Goal: Task Accomplishment & Management: Use online tool/utility

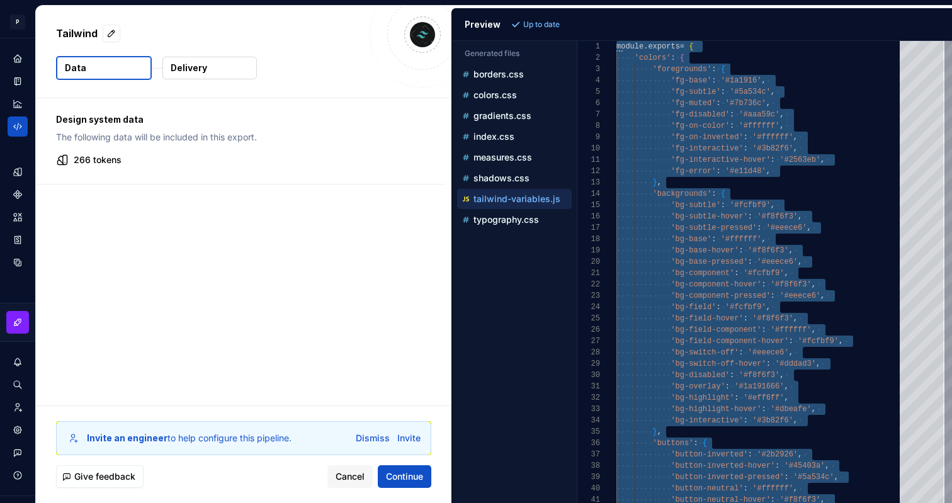
scroll to position [0, 4]
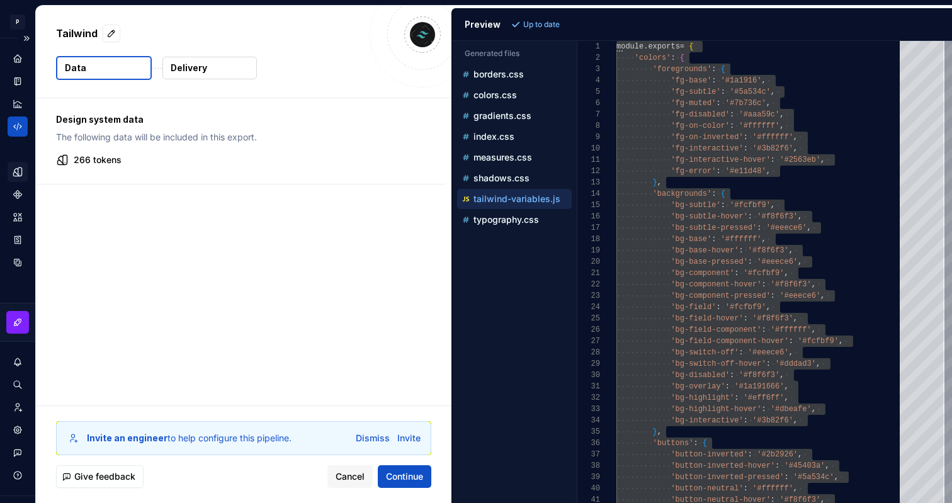
click at [23, 168] on div "Design tokens" at bounding box center [18, 172] width 20 height 20
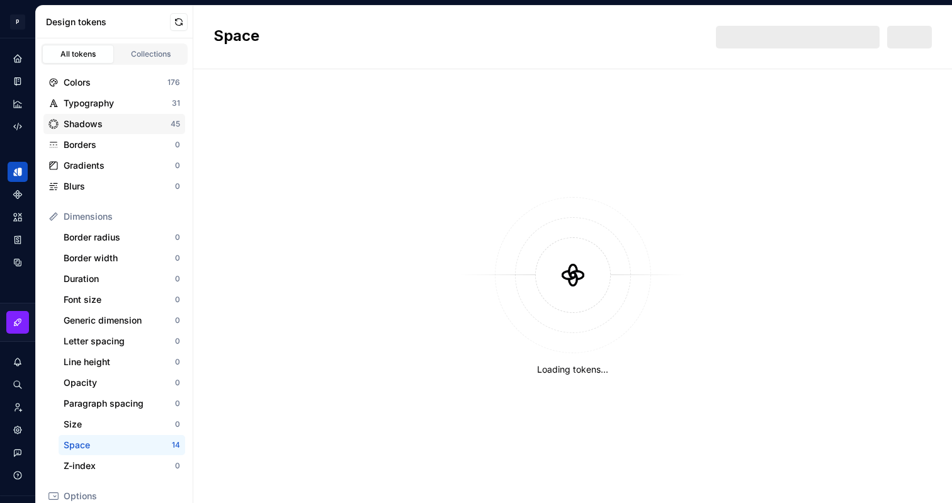
click at [96, 127] on div "Shadows" at bounding box center [117, 124] width 107 height 13
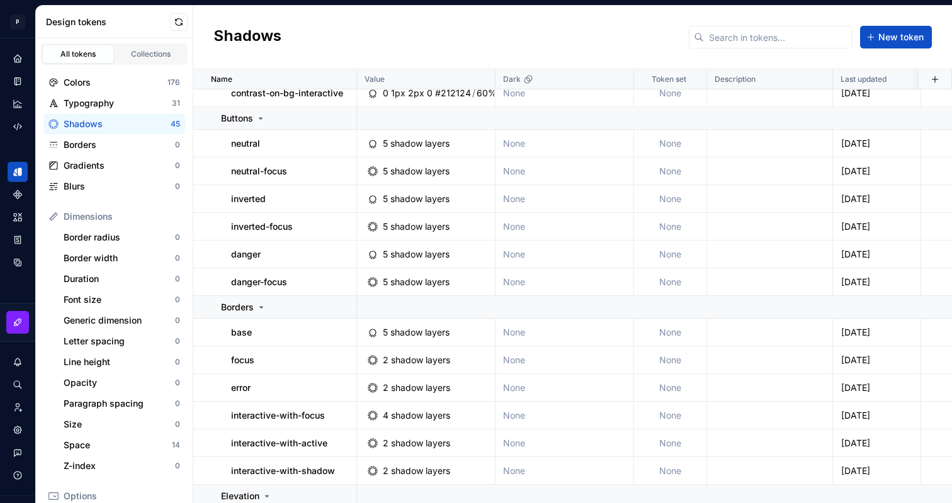
scroll to position [651, 0]
click at [249, 249] on p "danger" at bounding box center [246, 253] width 30 height 13
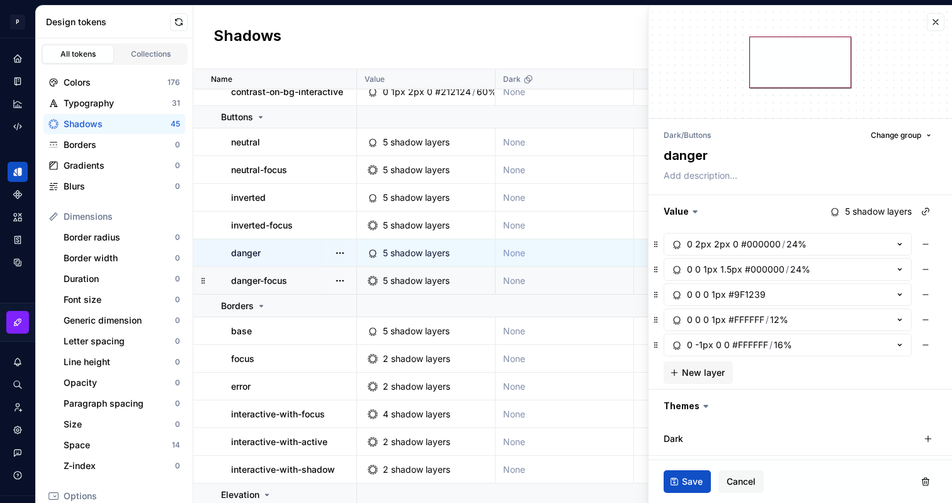
click at [256, 283] on p "danger-focus" at bounding box center [259, 281] width 56 height 13
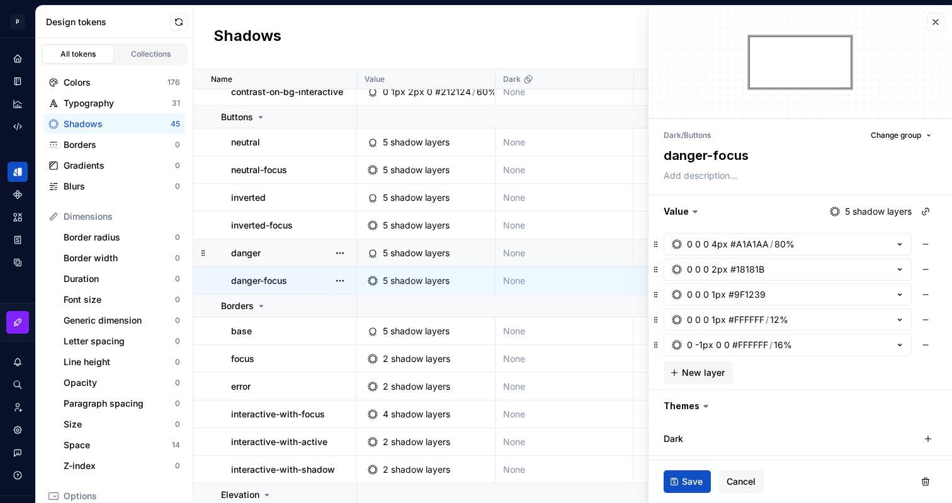
click at [270, 260] on td "danger" at bounding box center [275, 253] width 164 height 28
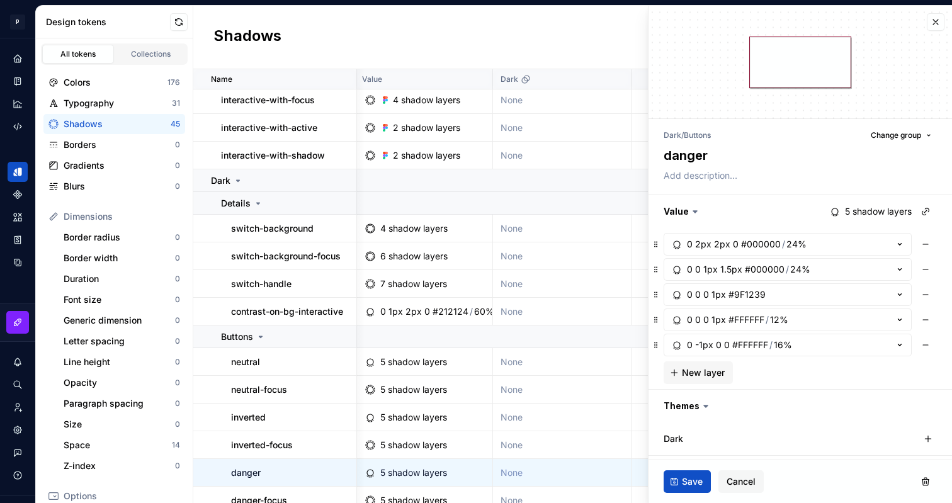
scroll to position [430, 3]
click at [241, 181] on icon at bounding box center [238, 182] width 10 height 10
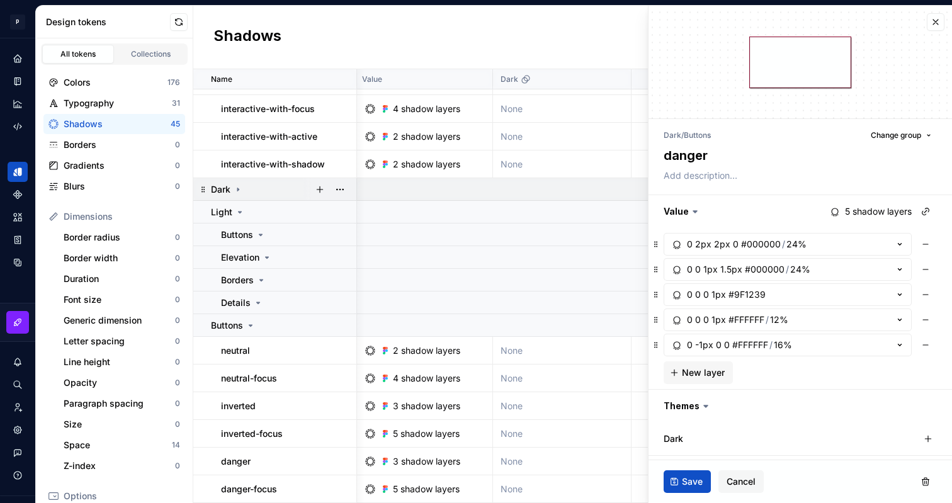
click at [242, 185] on icon at bounding box center [238, 190] width 10 height 10
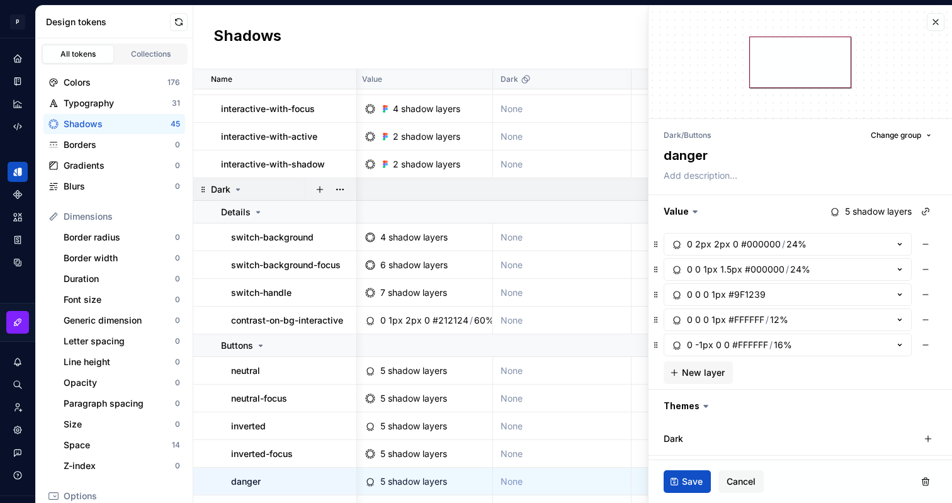
scroll to position [430, 3]
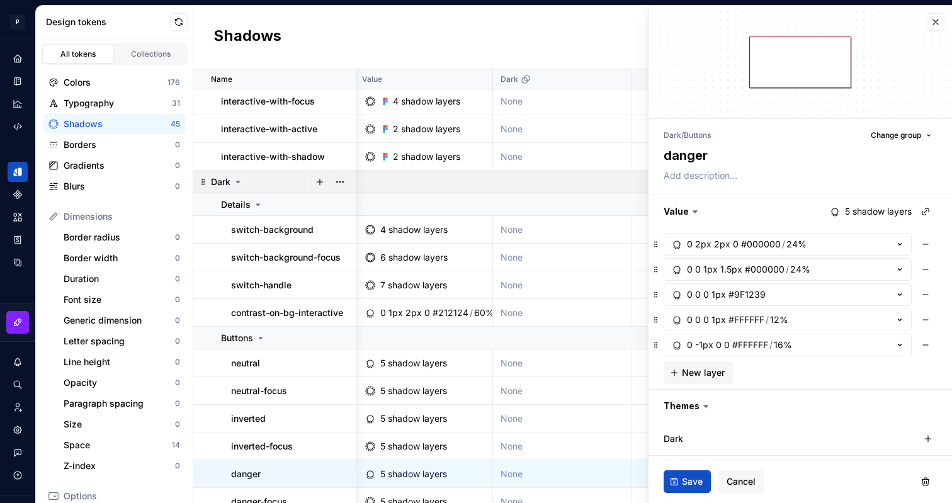
click at [236, 180] on icon at bounding box center [238, 182] width 10 height 10
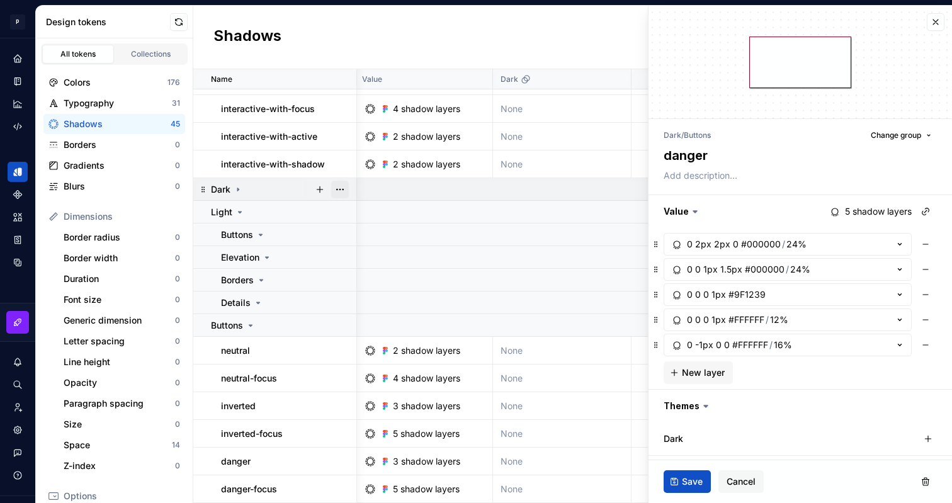
click at [340, 188] on button "button" at bounding box center [340, 190] width 18 height 18
click at [370, 192] on html "P Programa Design System PD Design system data Design tokens All tokens Collect…" at bounding box center [476, 251] width 952 height 503
click at [18, 120] on div "Code automation" at bounding box center [18, 127] width 20 height 20
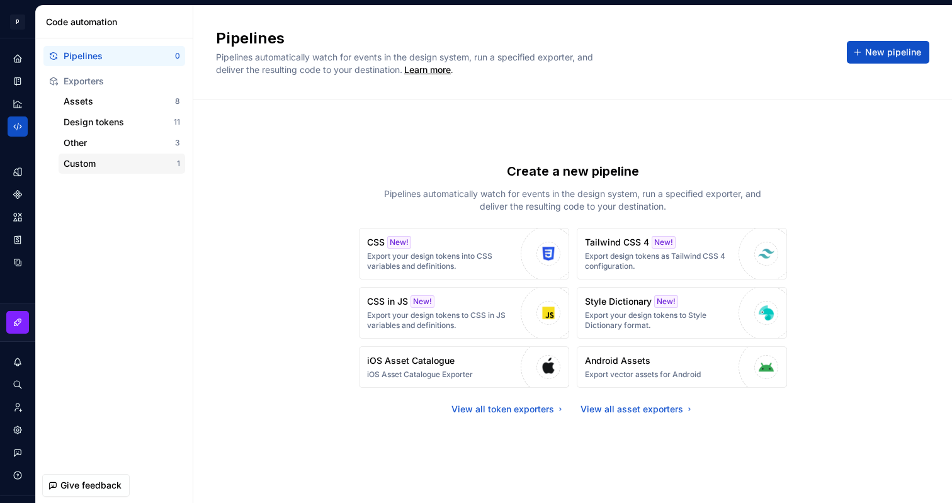
click at [122, 159] on div "Custom" at bounding box center [120, 163] width 113 height 13
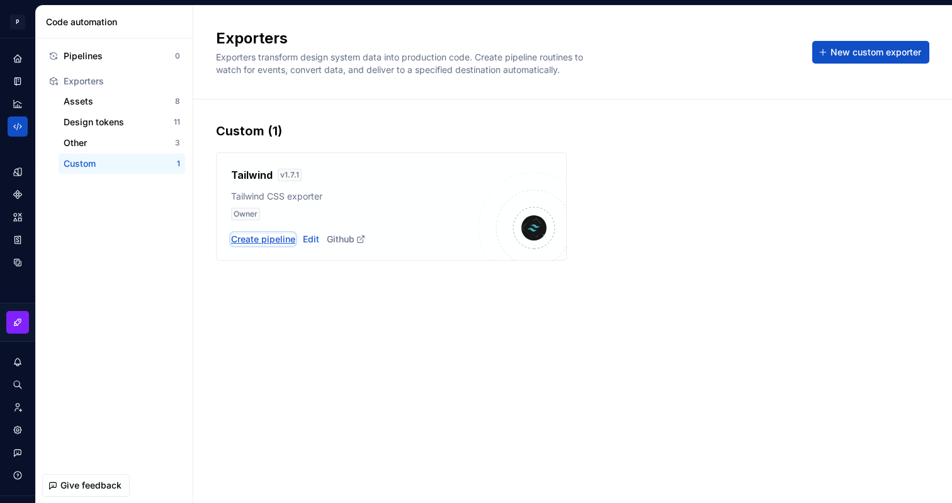
click at [294, 241] on div "Create pipeline" at bounding box center [263, 239] width 64 height 13
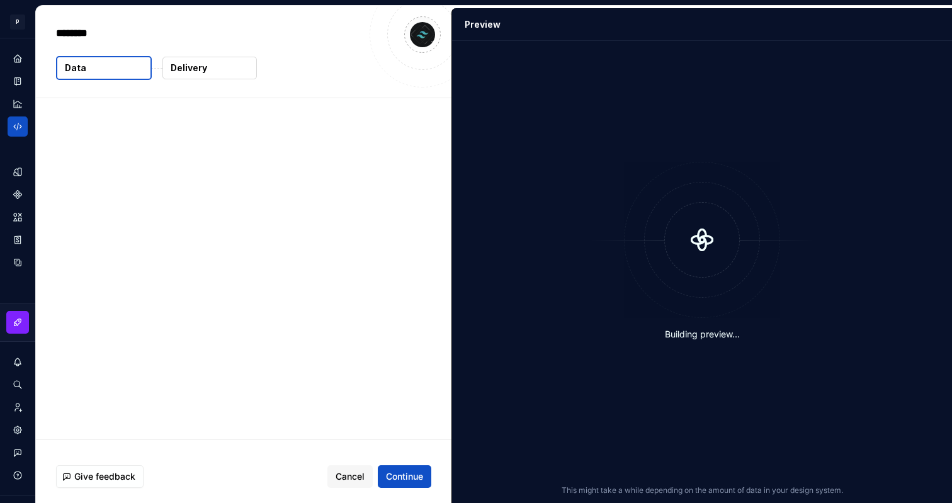
type textarea "*"
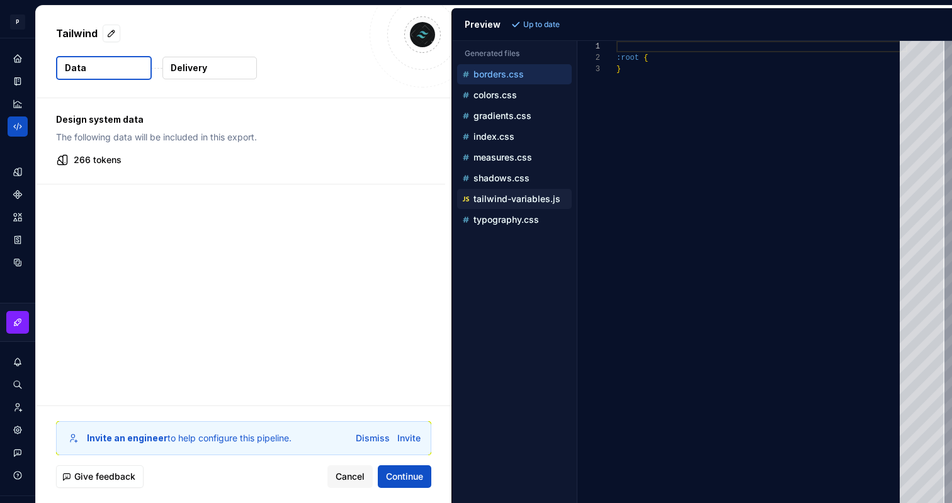
click at [541, 200] on p "tailwind-variables.js" at bounding box center [517, 199] width 87 height 10
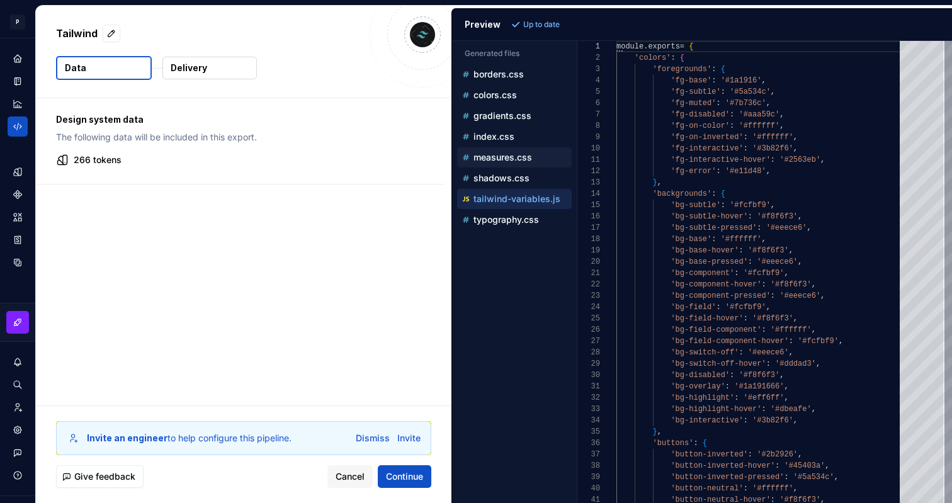
click at [490, 161] on p "measures.css" at bounding box center [503, 157] width 59 height 10
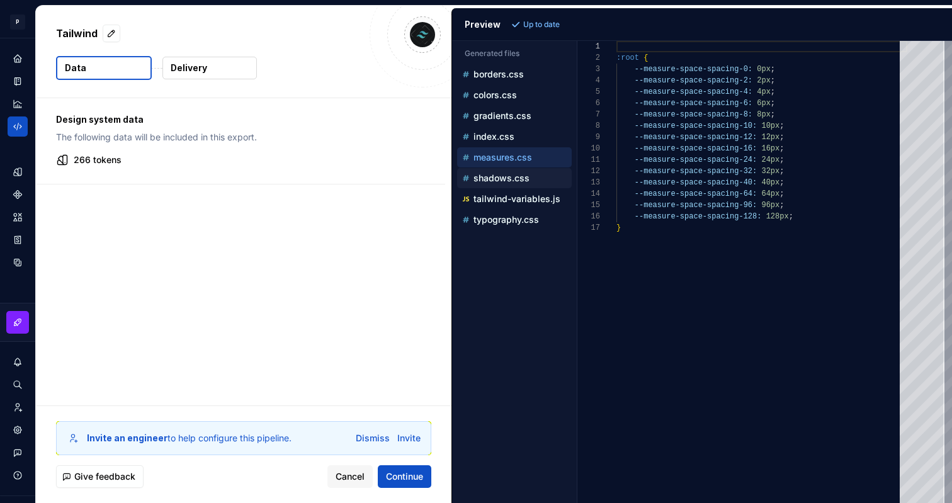
click at [494, 180] on p "shadows.css" at bounding box center [502, 178] width 56 height 10
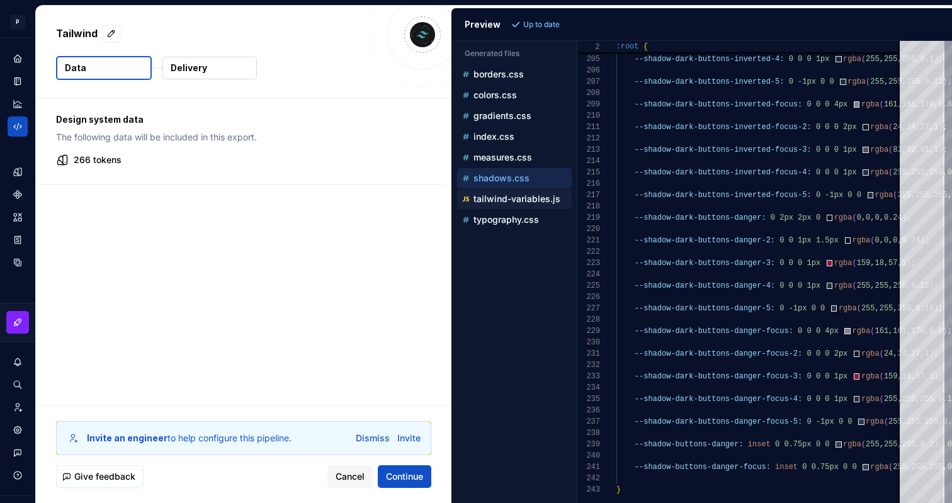
click at [522, 194] on p "tailwind-variables.js" at bounding box center [517, 199] width 87 height 10
type textarea "**********"
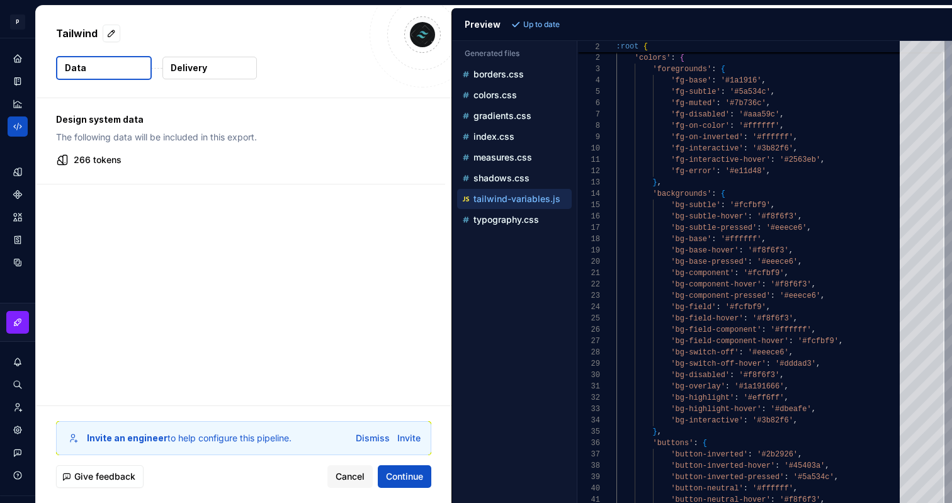
scroll to position [113, 0]
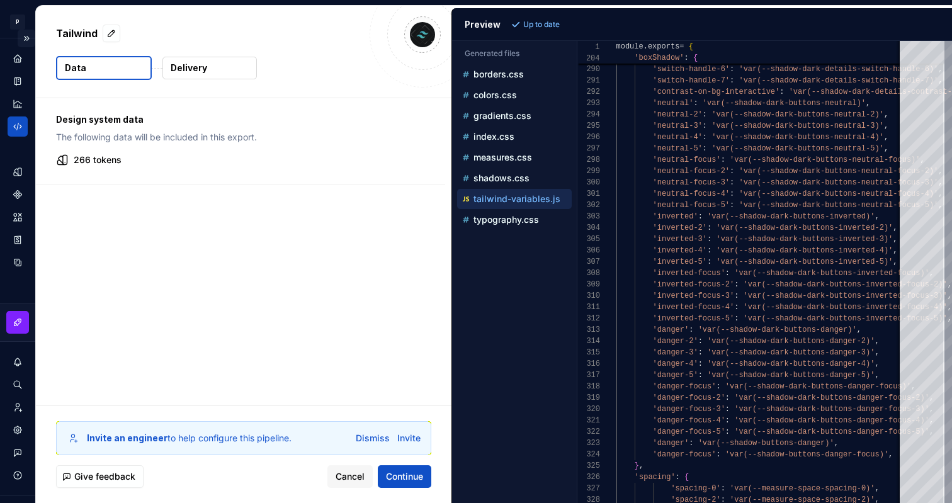
click at [30, 35] on button "Expand sidebar" at bounding box center [27, 39] width 18 height 18
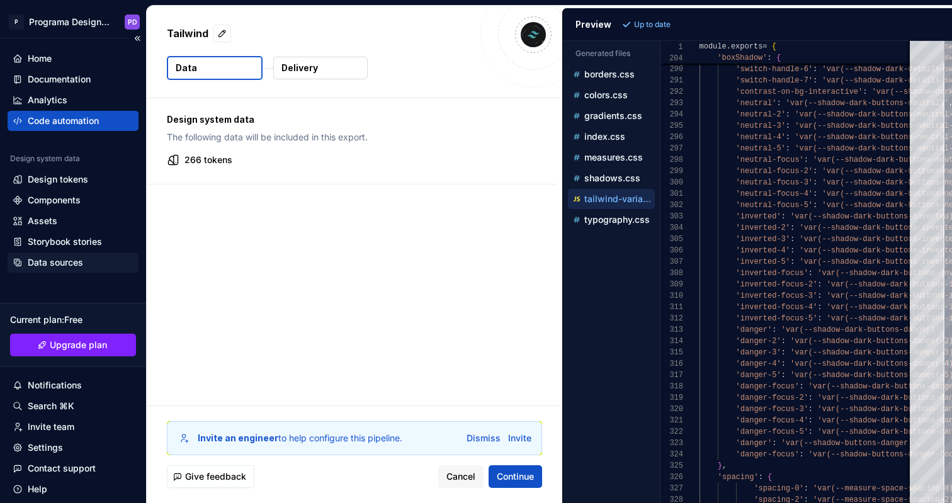
click at [49, 270] on div "Data sources" at bounding box center [73, 263] width 131 height 20
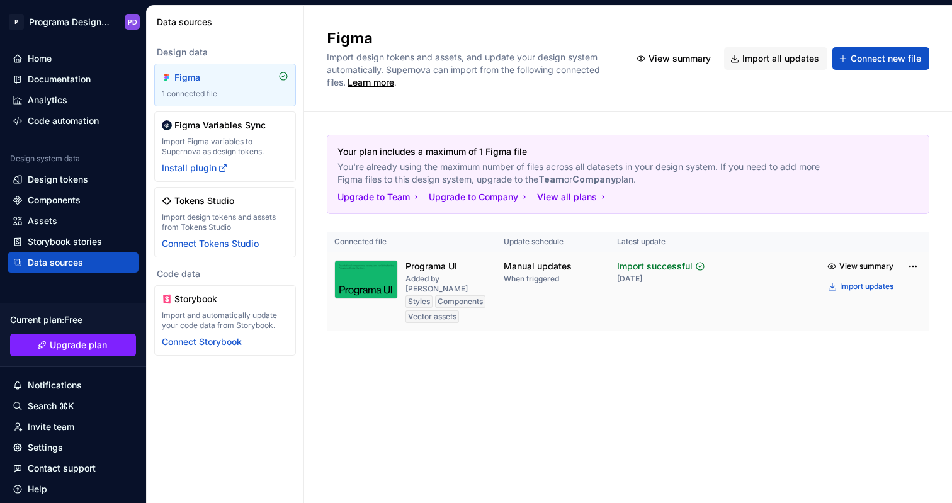
click at [701, 262] on icon at bounding box center [700, 266] width 10 height 10
click at [923, 266] on td "View summary Import updates" at bounding box center [872, 277] width 113 height 48
click at [913, 267] on html "P Programa Design System PD Home Documentation Analytics Code automation Design…" at bounding box center [476, 251] width 952 height 503
click at [556, 302] on html "P Programa Design System PD Home Documentation Analytics Code automation Design…" at bounding box center [476, 251] width 952 height 503
click at [913, 269] on html "P Programa Design System PD Home Documentation Analytics Code automation Design…" at bounding box center [476, 251] width 952 height 503
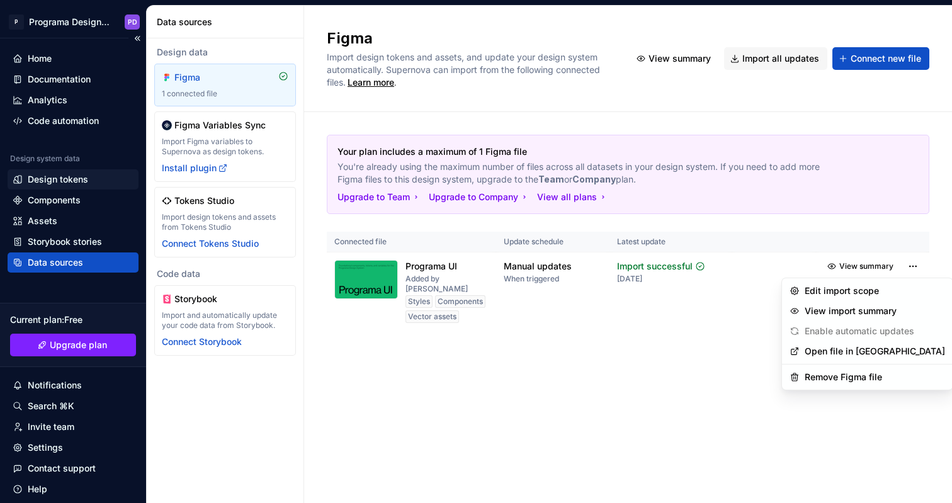
click at [69, 175] on html "P Programa Design System PD Home Documentation Analytics Code automation Design…" at bounding box center [476, 251] width 952 height 503
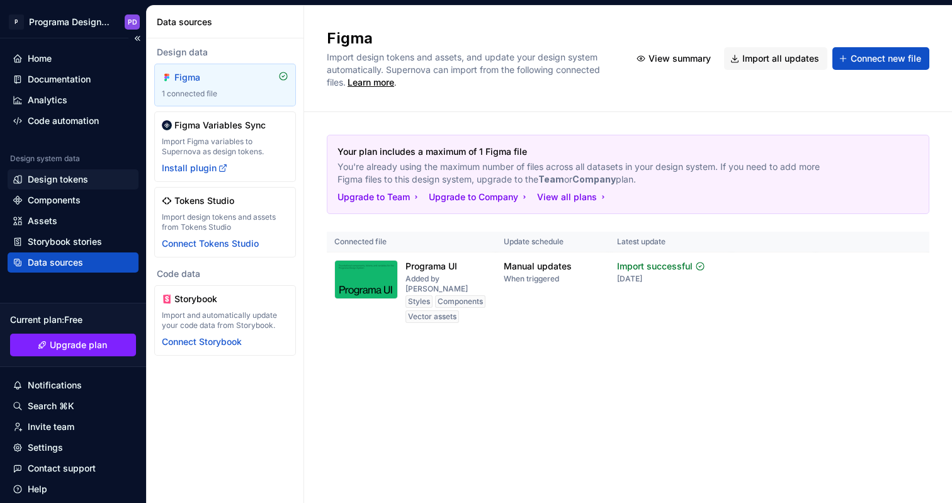
click at [76, 180] on div "Design tokens" at bounding box center [58, 179] width 60 height 13
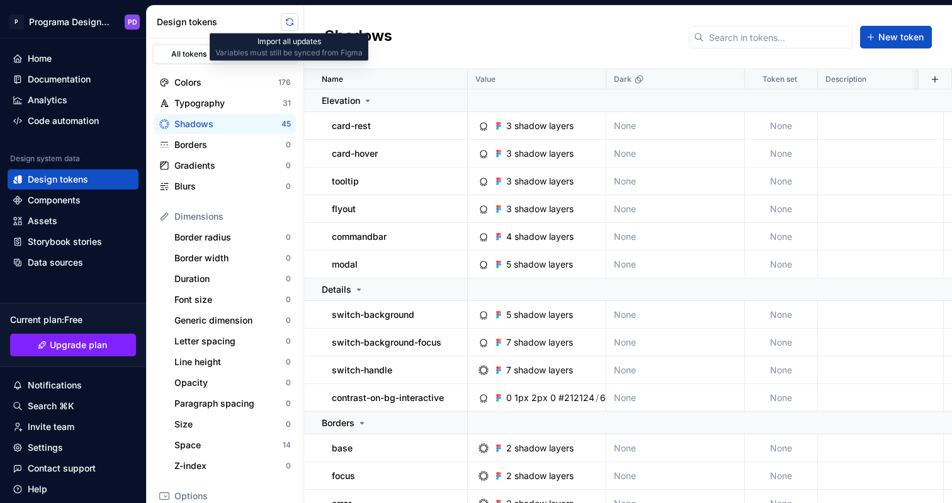
click at [292, 20] on button "button" at bounding box center [290, 22] width 18 height 18
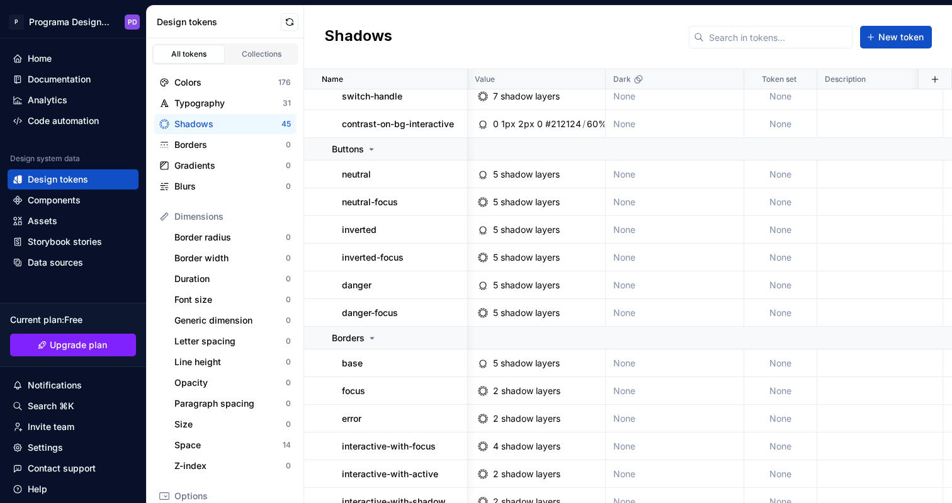
scroll to position [620, 1]
click at [366, 282] on p "danger" at bounding box center [357, 284] width 30 height 13
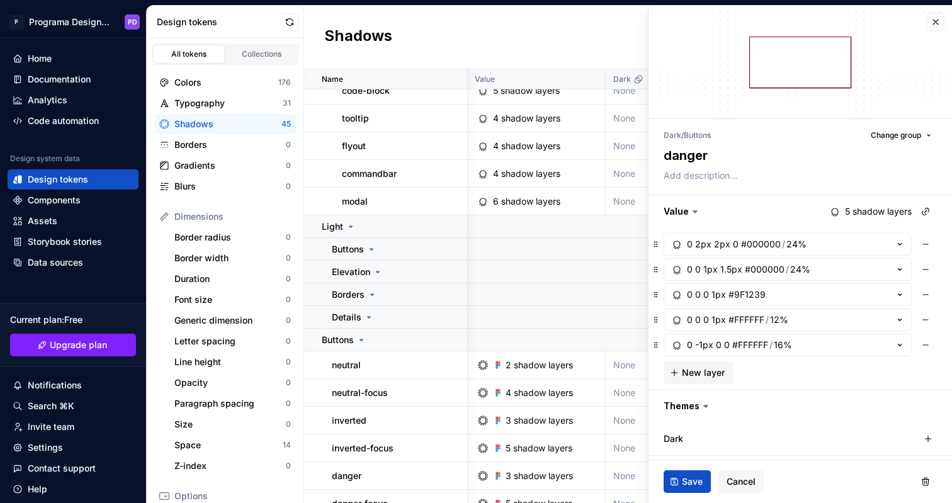
scroll to position [1151, 1]
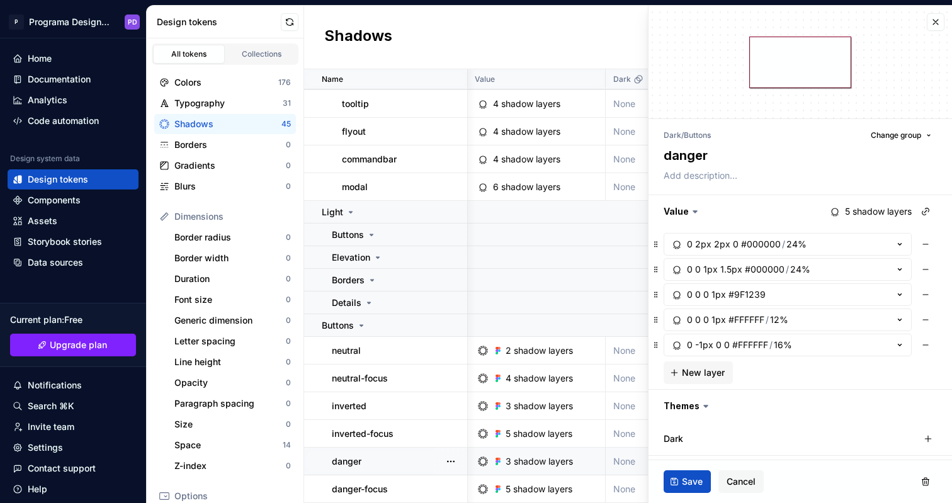
click at [418, 465] on div "danger" at bounding box center [399, 461] width 135 height 13
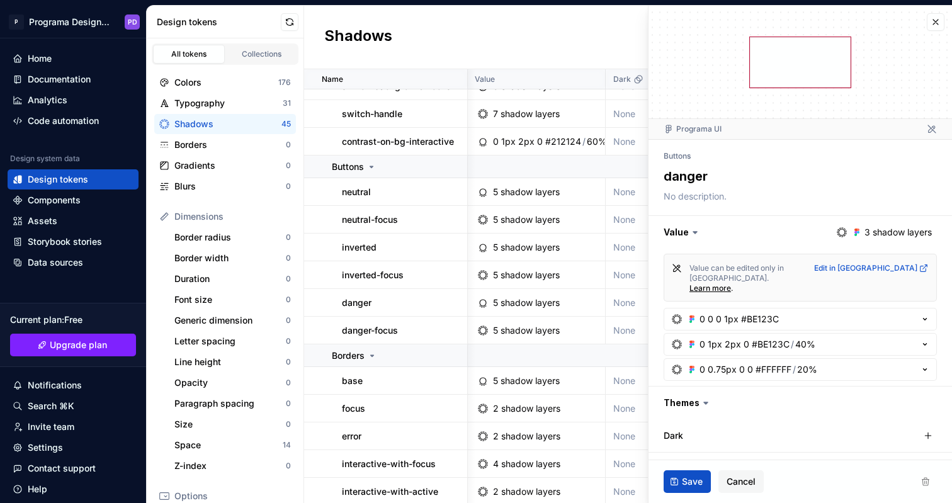
scroll to position [420, 1]
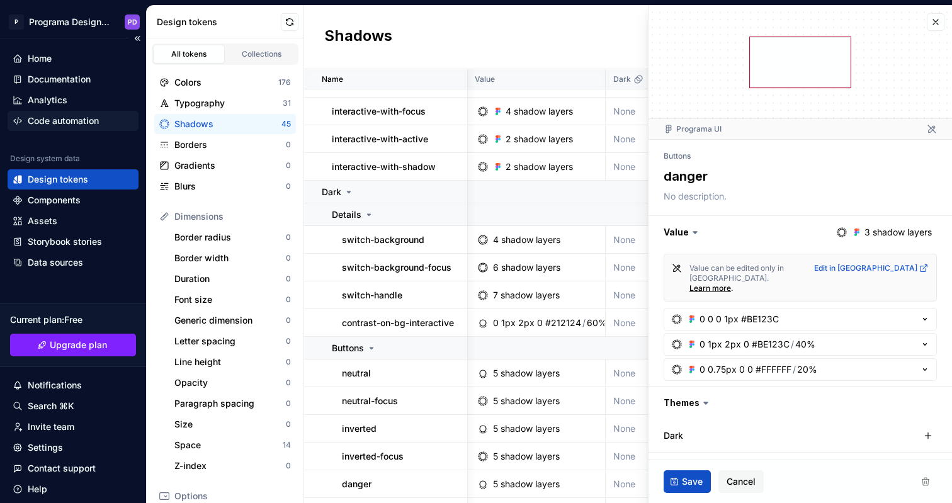
click at [79, 118] on div "Code automation" at bounding box center [63, 121] width 71 height 13
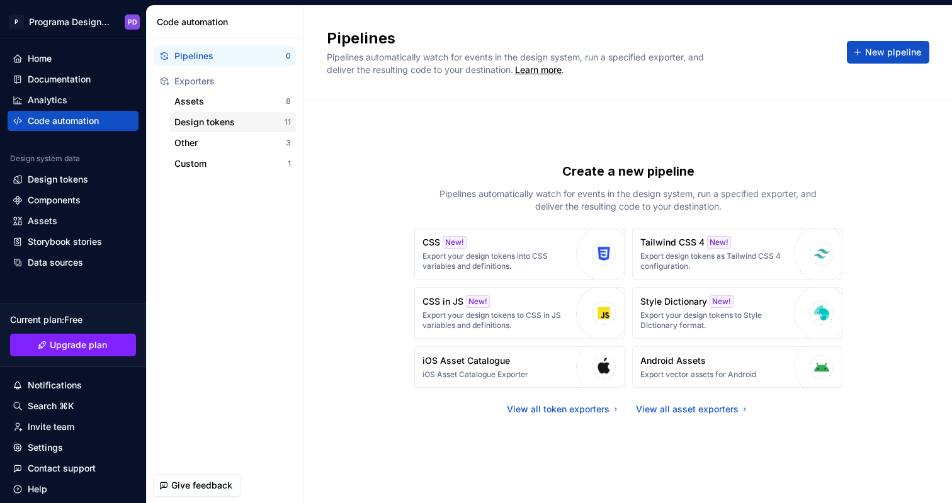
click at [243, 124] on div "Design tokens" at bounding box center [229, 122] width 110 height 13
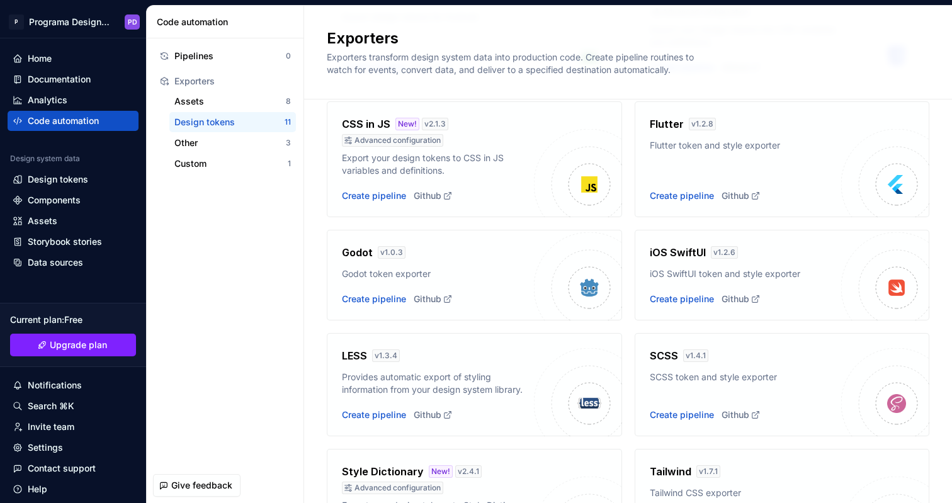
scroll to position [329, 0]
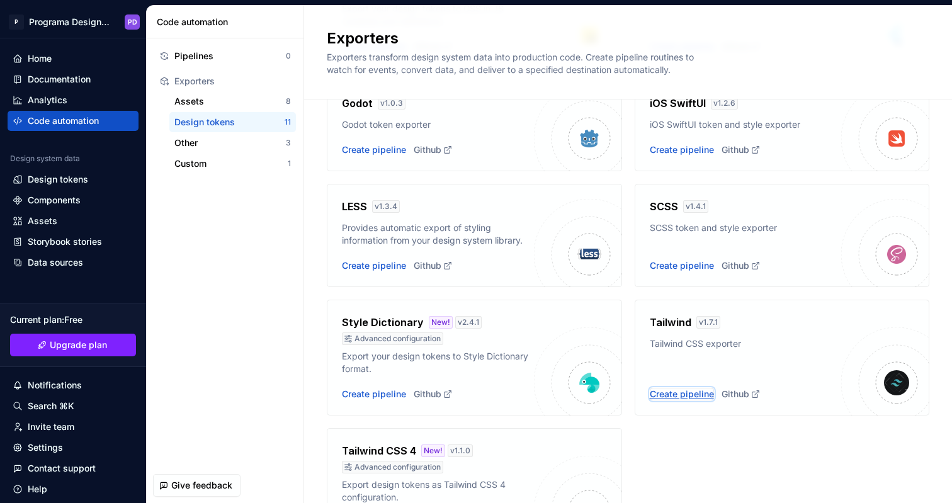
click at [661, 396] on div "Create pipeline" at bounding box center [682, 394] width 64 height 13
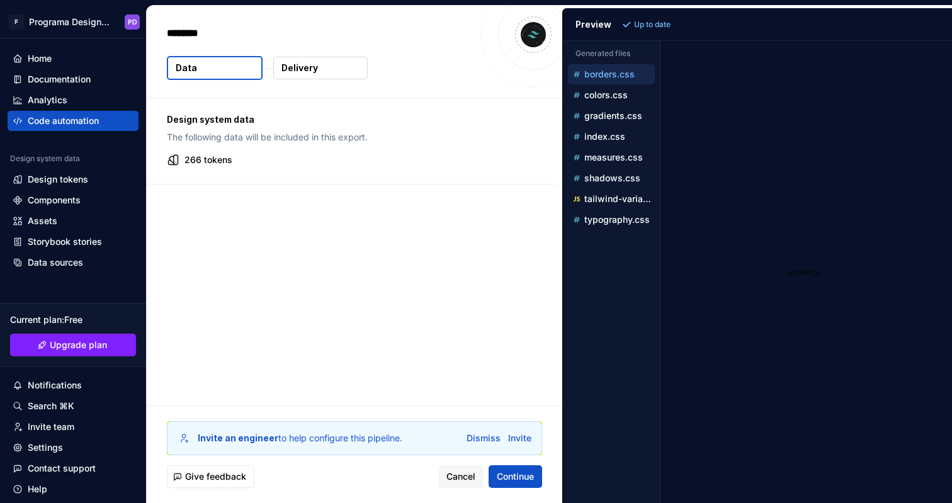
type textarea "*"
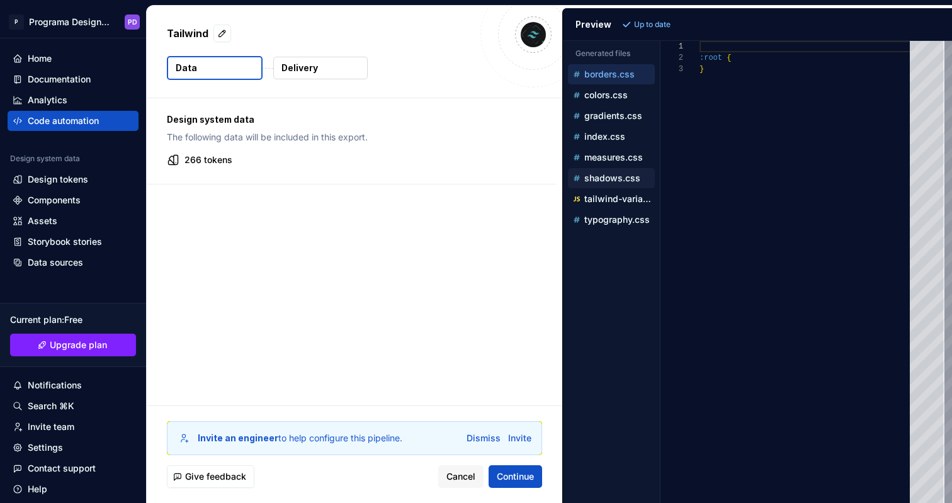
click at [619, 176] on p "shadows.css" at bounding box center [613, 178] width 56 height 10
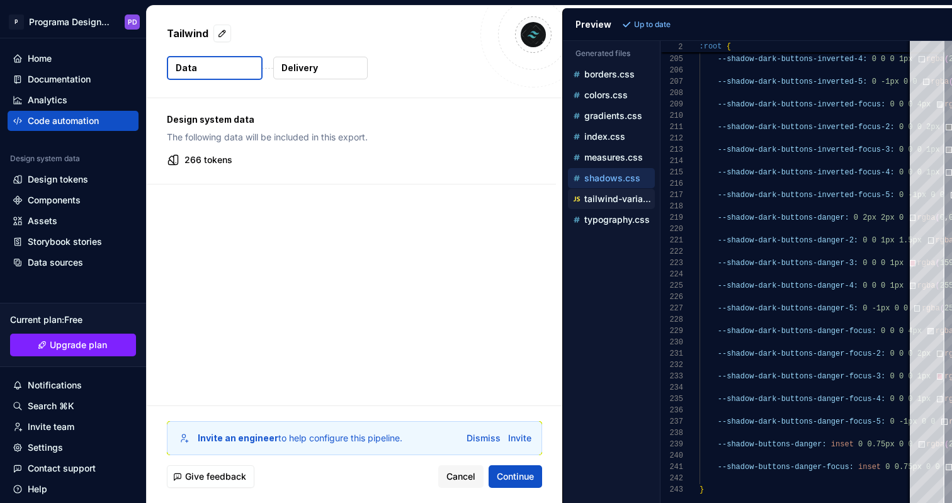
click at [613, 200] on p "tailwind-variables.js" at bounding box center [620, 199] width 71 height 10
type textarea "**********"
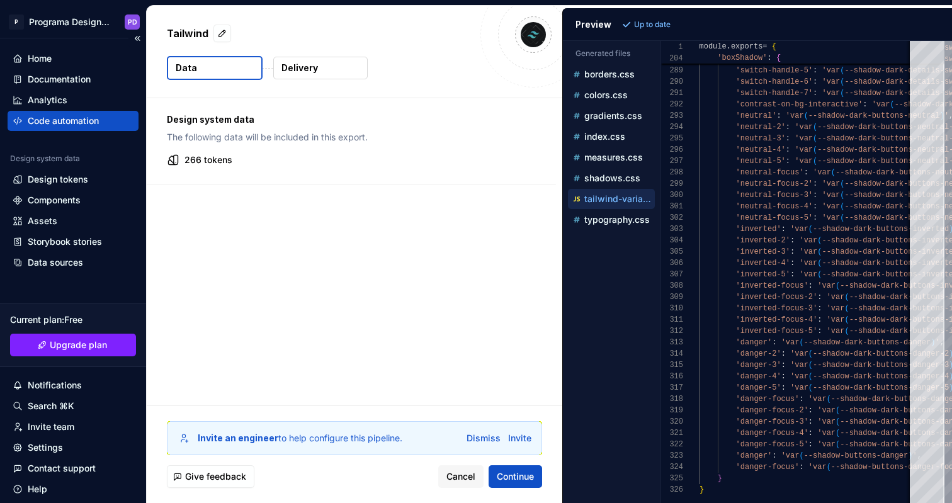
click at [83, 167] on div "Design system data" at bounding box center [73, 161] width 131 height 15
click at [88, 182] on div "Design tokens" at bounding box center [73, 179] width 121 height 13
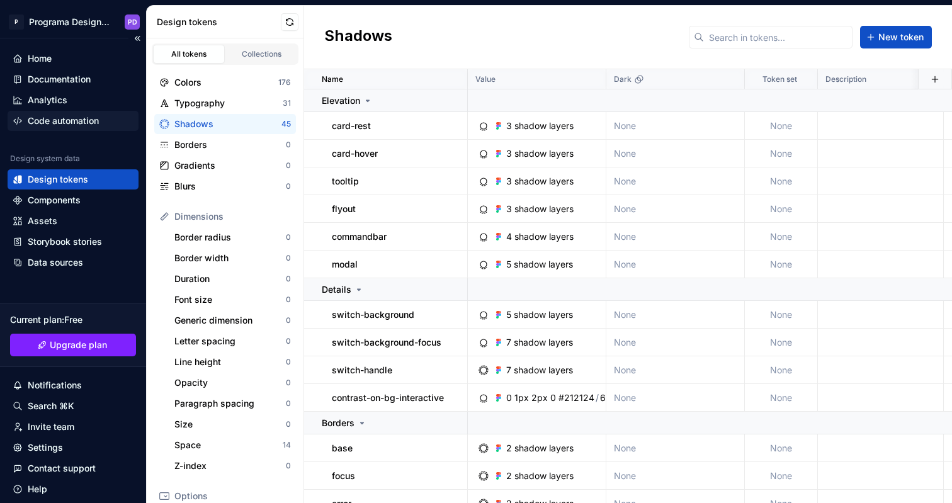
click at [54, 120] on div "Code automation" at bounding box center [63, 121] width 71 height 13
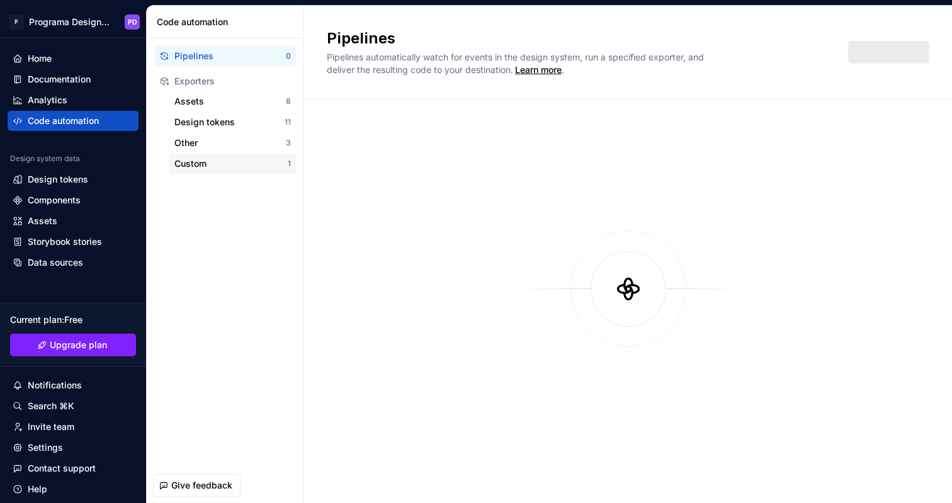
click at [237, 163] on div "Custom" at bounding box center [230, 163] width 113 height 13
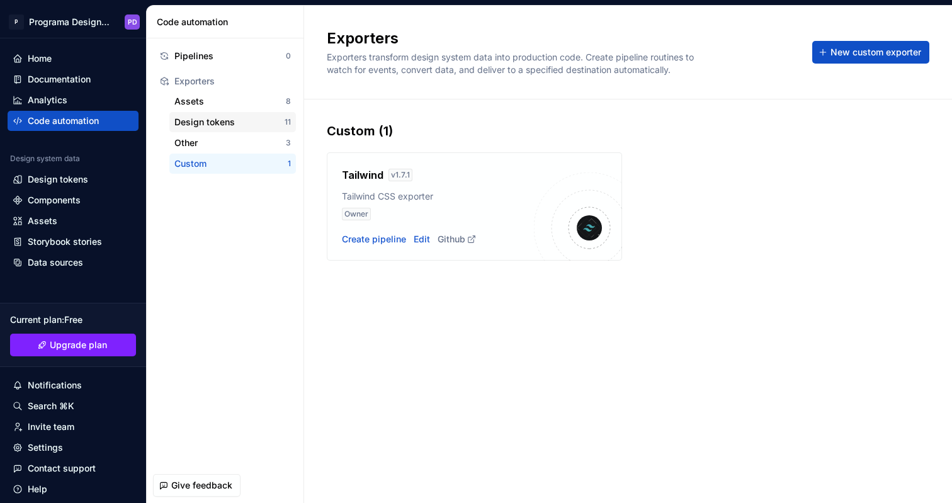
click at [220, 113] on div "Design tokens 11" at bounding box center [232, 122] width 127 height 20
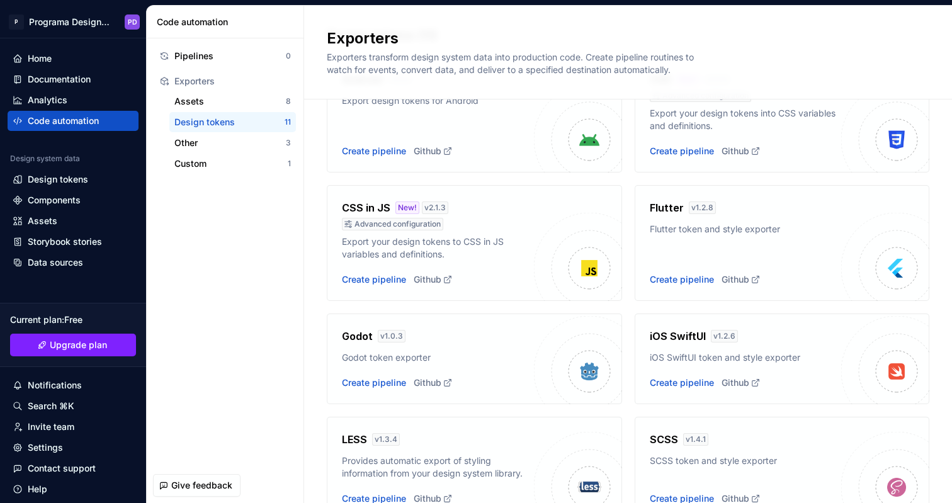
scroll to position [418, 0]
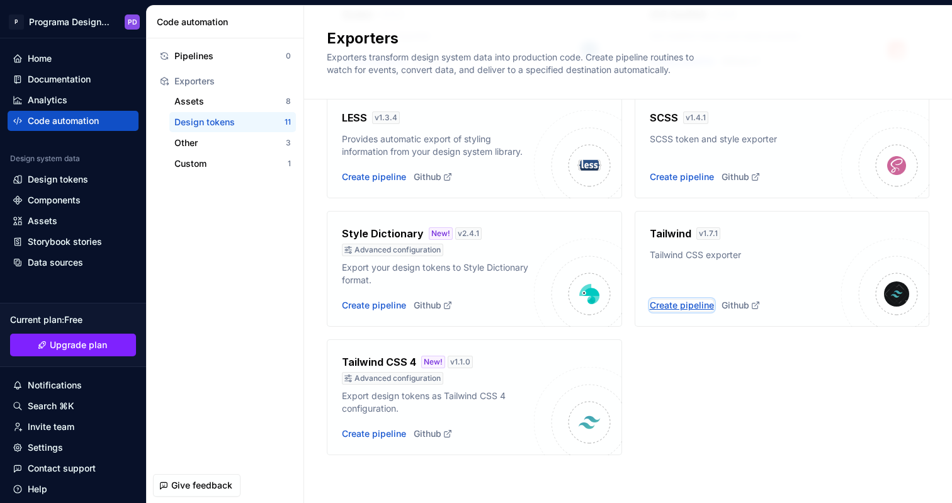
click at [699, 299] on div "Create pipeline" at bounding box center [682, 305] width 64 height 13
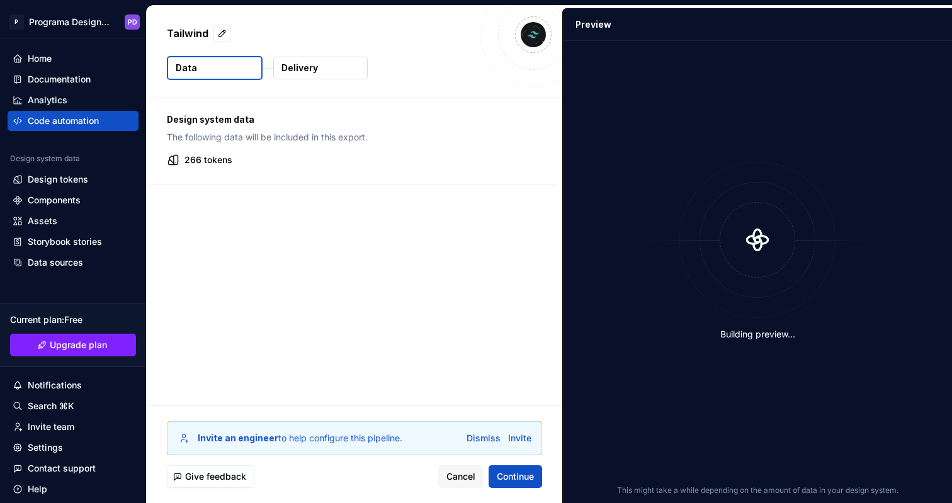
click at [183, 157] on div "266 tokens" at bounding box center [351, 160] width 369 height 13
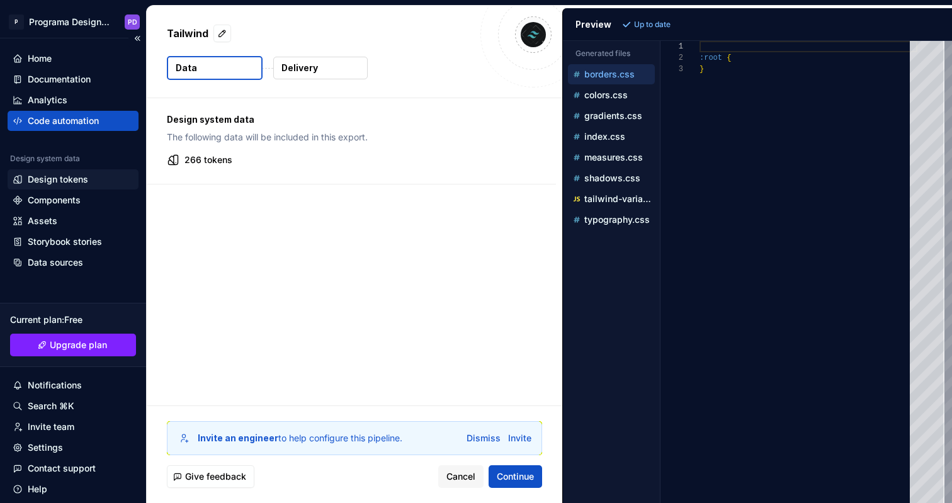
click at [87, 172] on div "Design tokens" at bounding box center [73, 179] width 131 height 20
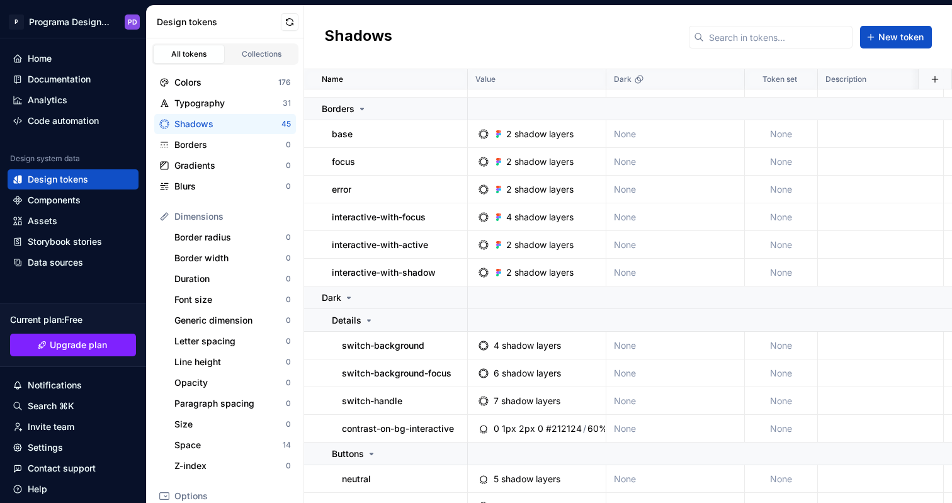
scroll to position [317, 0]
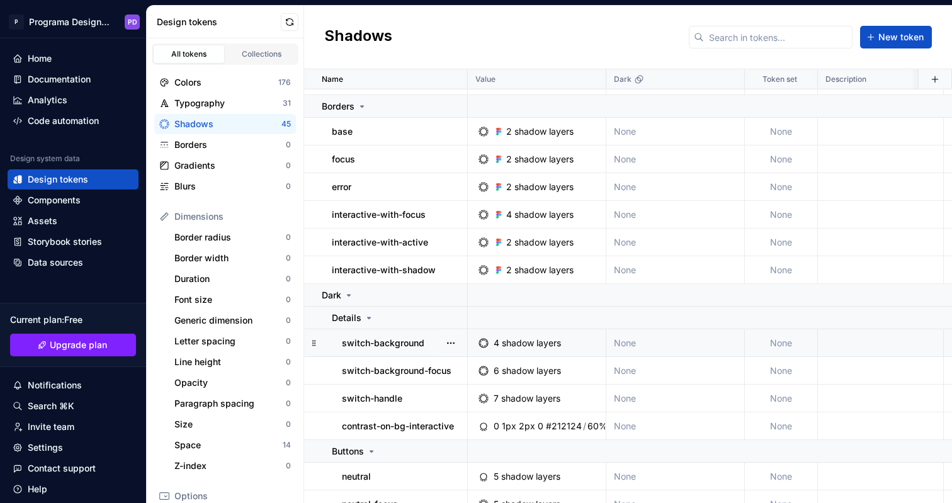
click at [406, 334] on td "switch-background" at bounding box center [386, 343] width 164 height 28
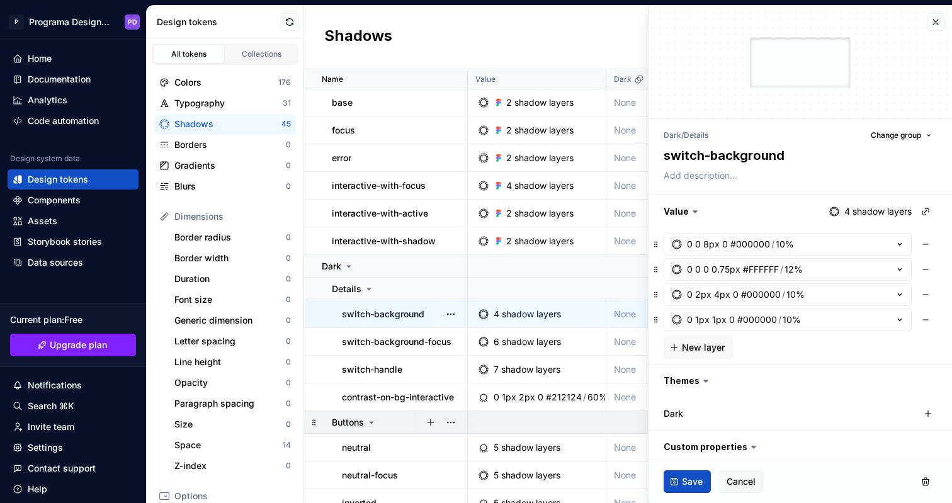
scroll to position [347, 0]
click at [391, 455] on td "neutral" at bounding box center [386, 447] width 164 height 28
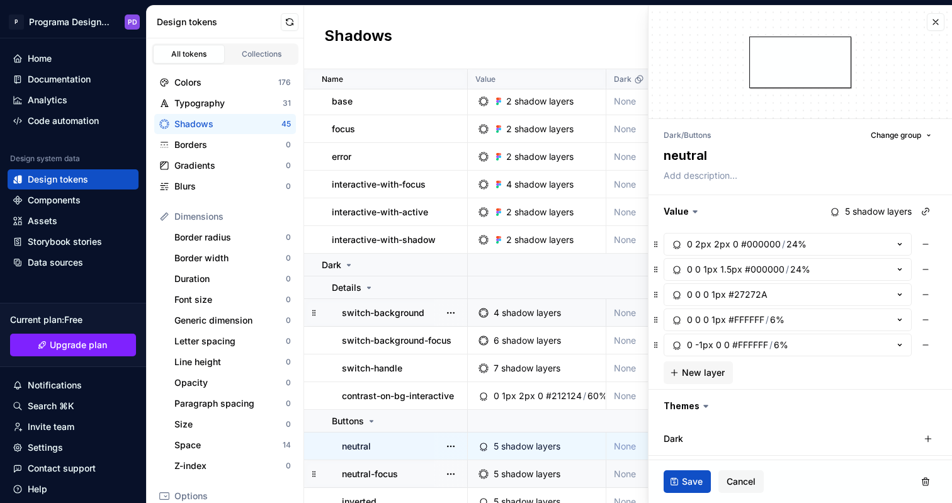
click at [403, 472] on div "neutral-focus" at bounding box center [404, 474] width 125 height 13
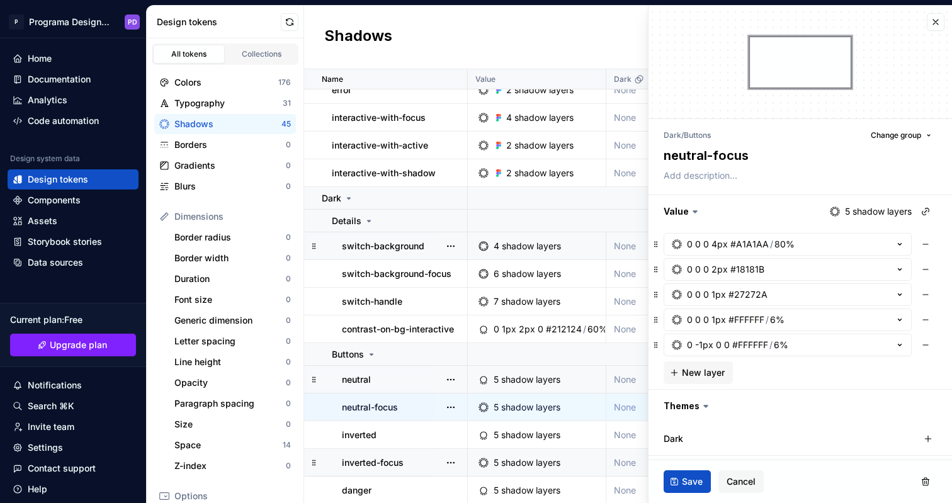
scroll to position [420, 0]
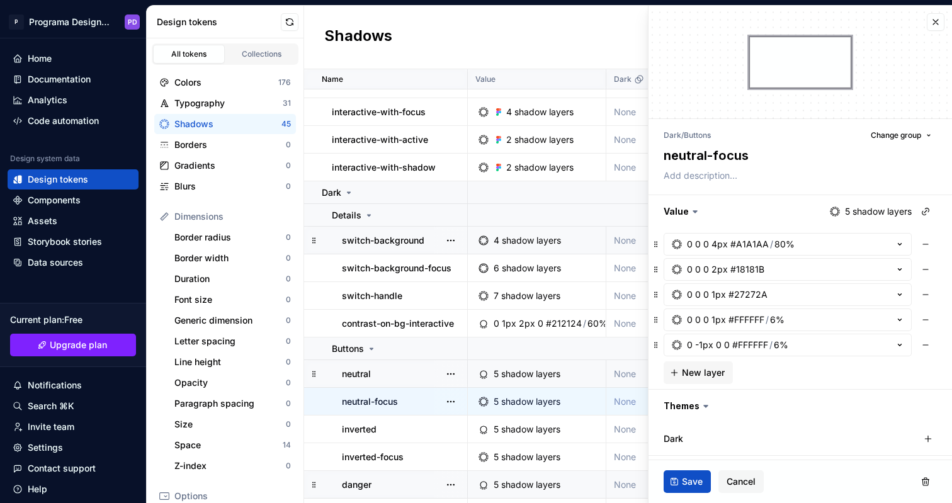
click at [405, 481] on div "danger" at bounding box center [404, 485] width 125 height 13
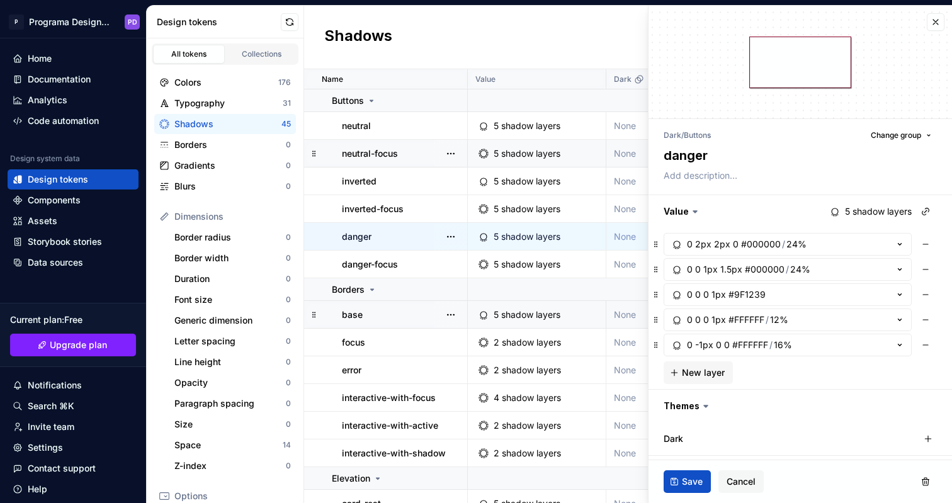
scroll to position [669, 0]
click at [386, 307] on div "base" at bounding box center [404, 313] width 125 height 13
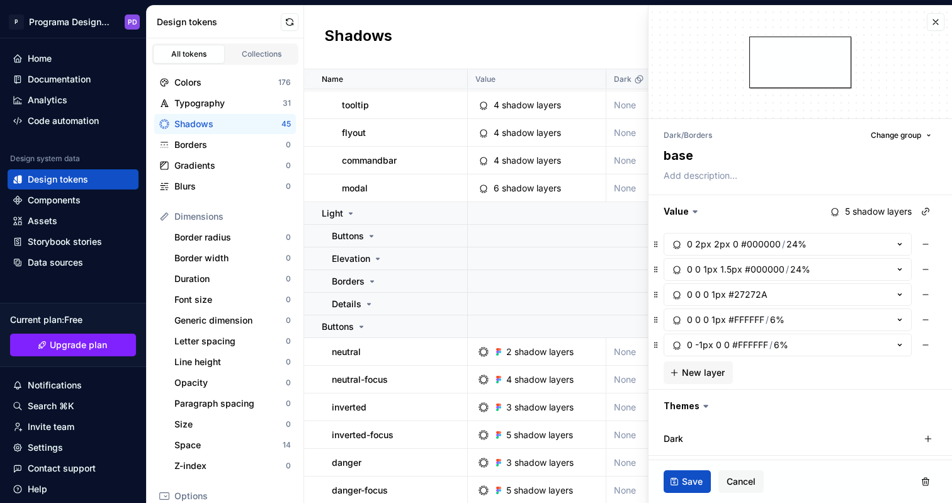
scroll to position [1151, 0]
click at [371, 233] on icon at bounding box center [372, 235] width 10 height 10
click at [373, 236] on icon at bounding box center [372, 235] width 10 height 10
click at [401, 355] on div "neutral" at bounding box center [399, 351] width 135 height 13
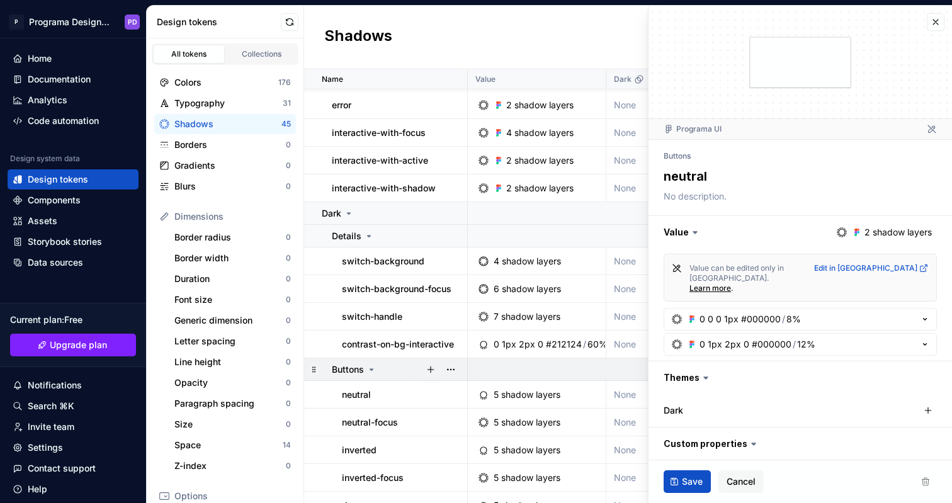
scroll to position [287, 0]
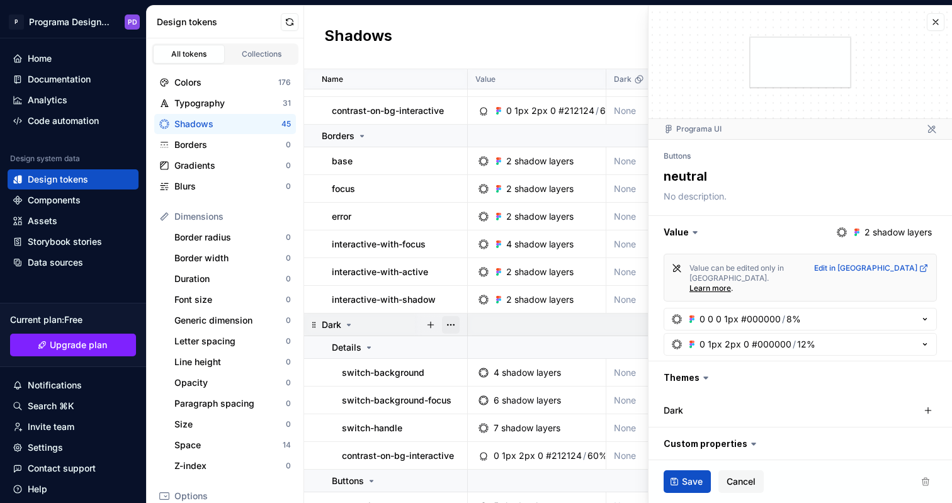
click at [456, 324] on button "button" at bounding box center [451, 325] width 18 height 18
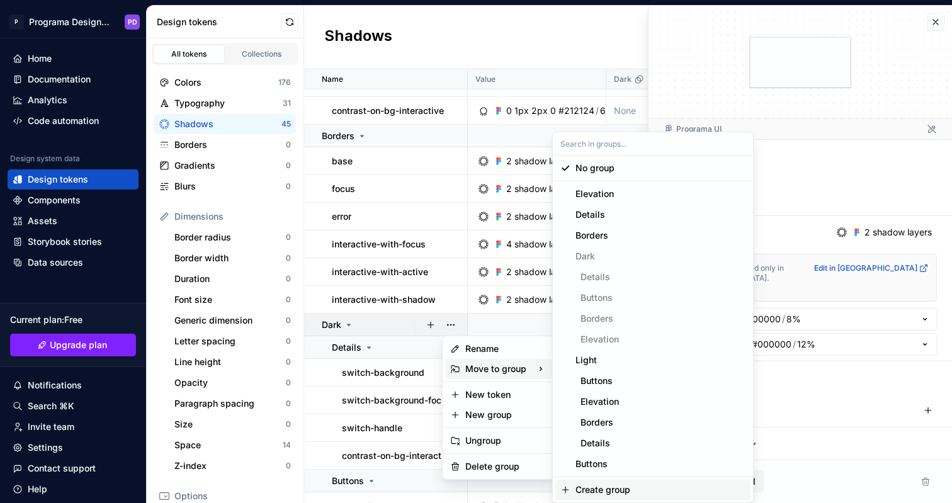
click at [646, 491] on div "Create group" at bounding box center [661, 490] width 170 height 13
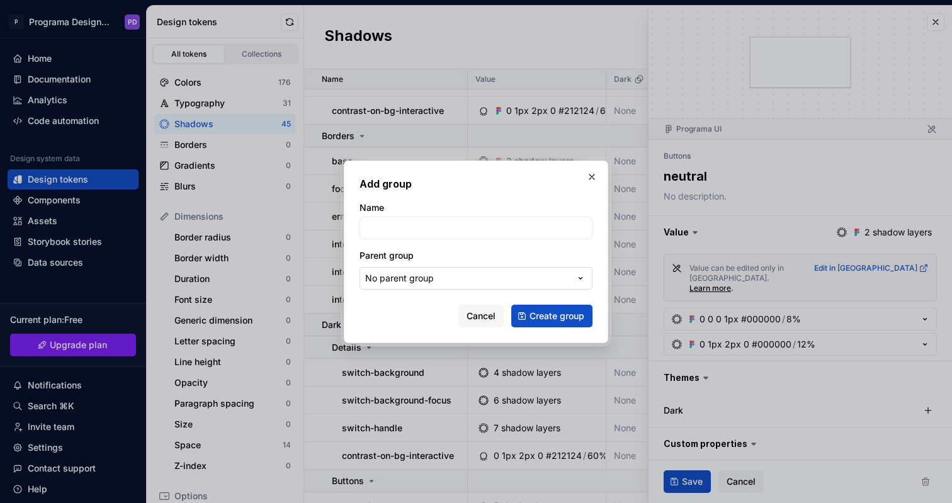
click at [438, 285] on button "No parent group" at bounding box center [476, 278] width 233 height 23
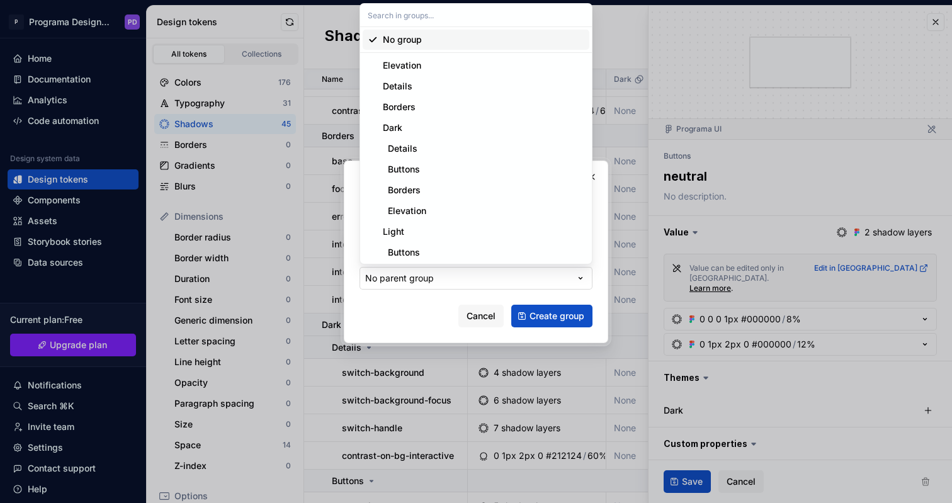
click at [438, 285] on div "Add group Name Parent group No parent group Cancel Create group" at bounding box center [476, 251] width 952 height 503
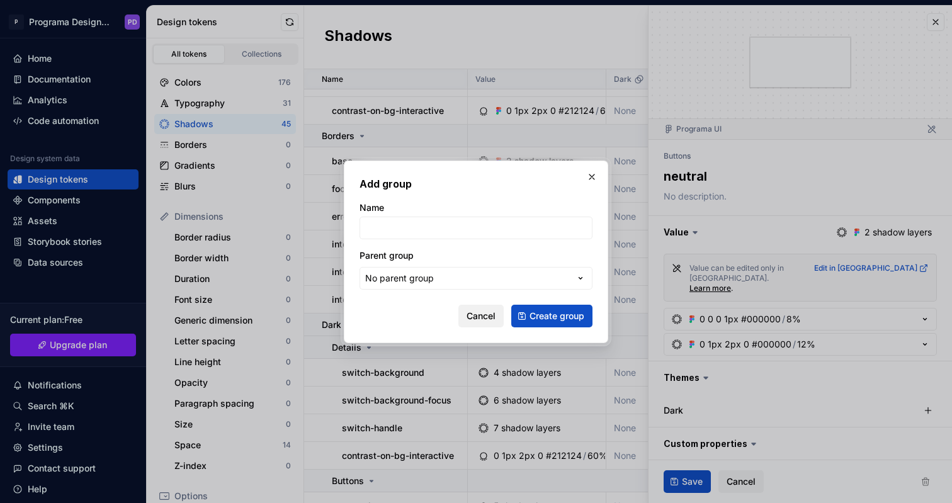
click at [489, 318] on span "Cancel" at bounding box center [481, 316] width 29 height 13
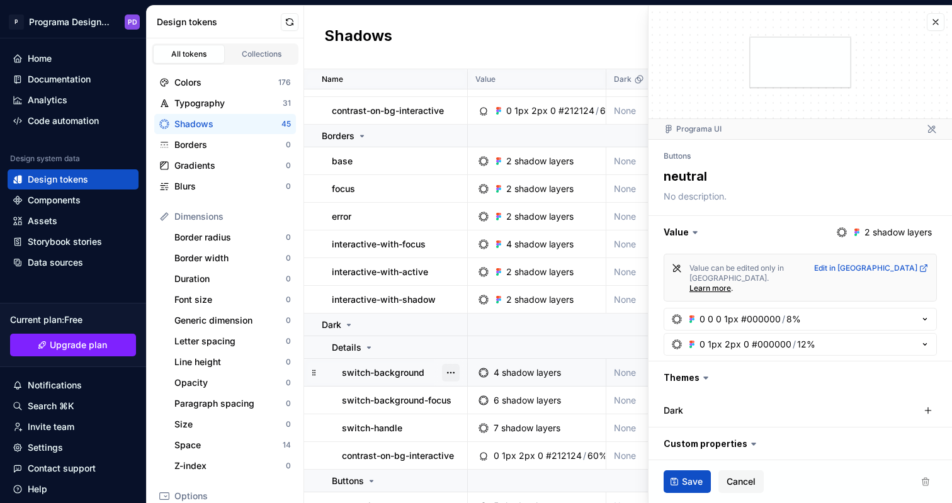
click at [453, 375] on button "button" at bounding box center [451, 373] width 18 height 18
click at [472, 391] on div "Open detail" at bounding box center [507, 397] width 82 height 13
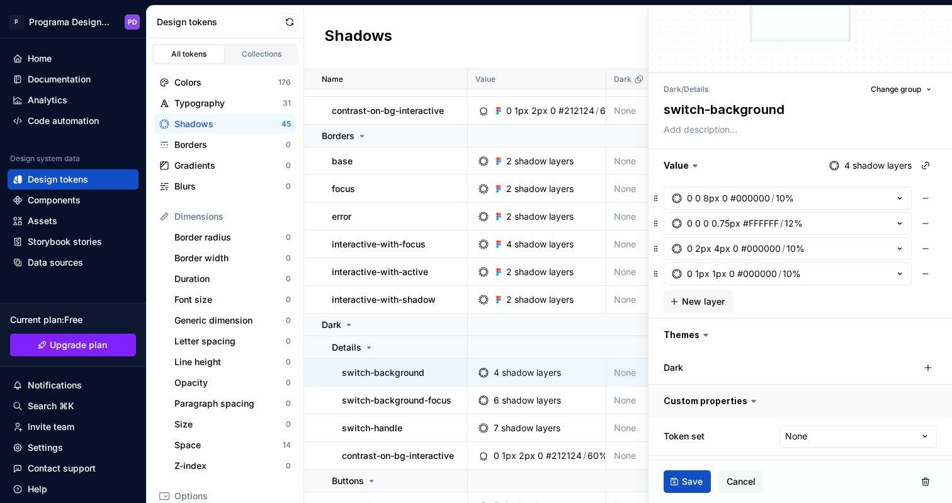
scroll to position [50, 0]
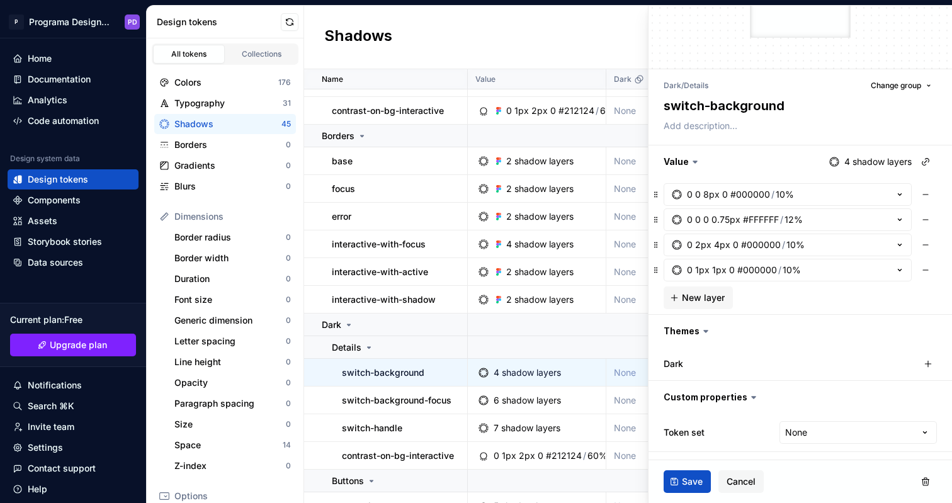
click at [752, 394] on icon at bounding box center [754, 397] width 13 height 13
click at [826, 436] on html "P Programa Design System PD Home Documentation Analytics Code automation Design…" at bounding box center [476, 251] width 952 height 503
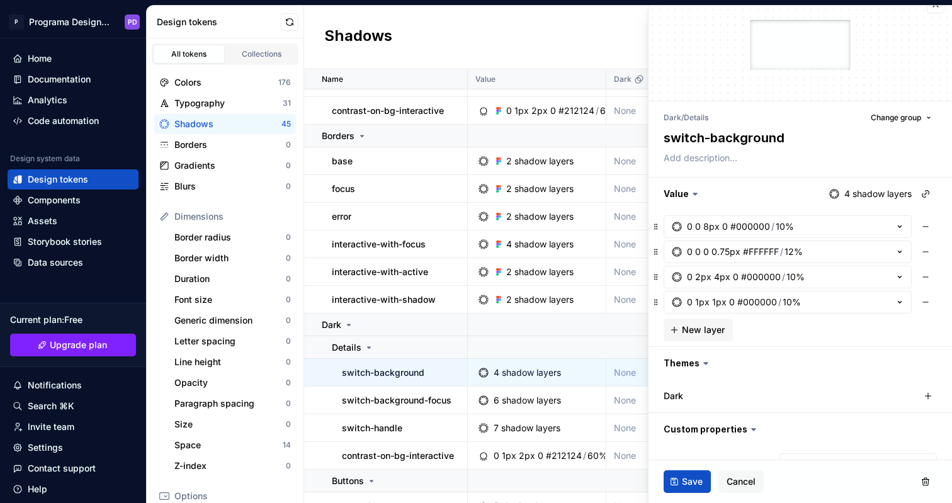
scroll to position [0, 0]
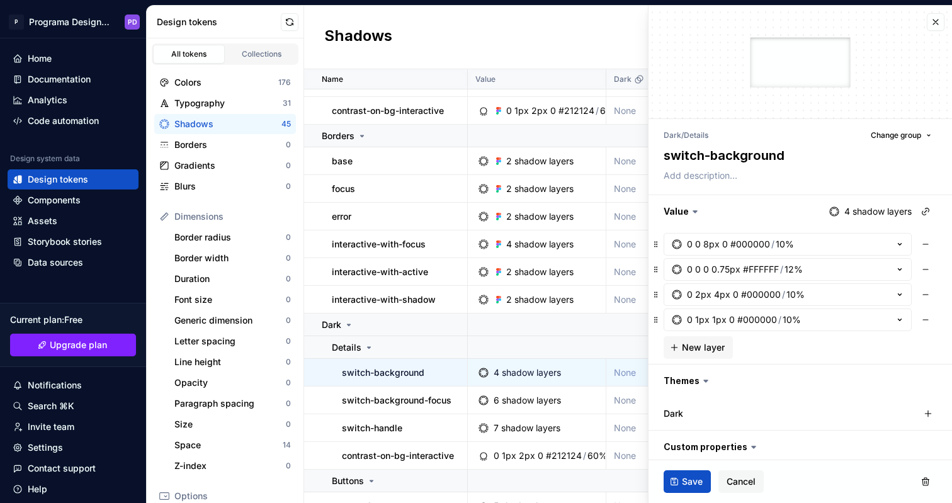
type textarea "*"
click at [930, 23] on button "button" at bounding box center [936, 22] width 18 height 18
click at [938, 25] on button "button" at bounding box center [936, 22] width 18 height 18
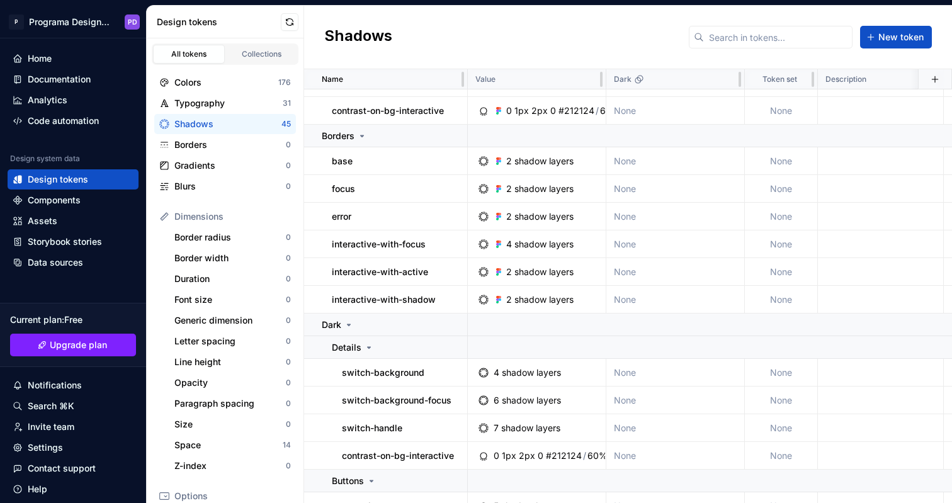
click at [944, 80] on th at bounding box center [935, 79] width 34 height 20
click at [940, 79] on button "button" at bounding box center [936, 80] width 18 height 18
click at [879, 130] on div "New custom property" at bounding box center [861, 130] width 91 height 13
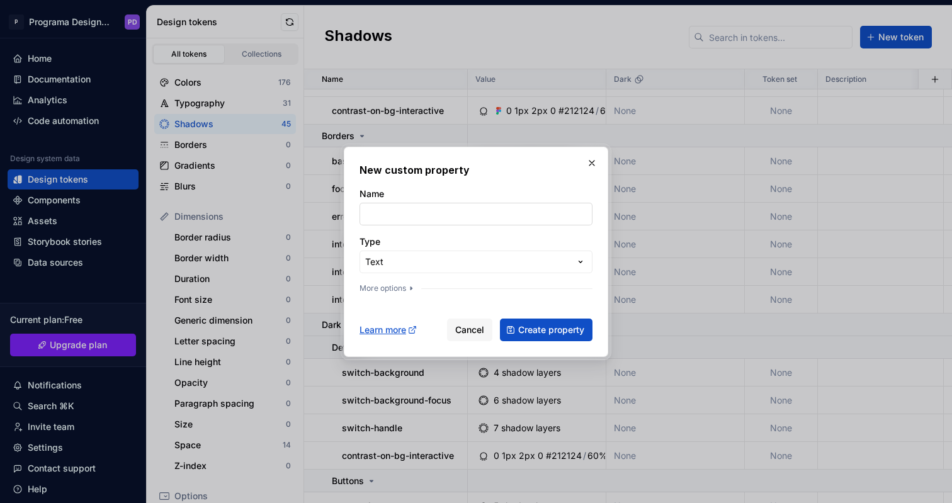
click at [416, 204] on input "Name" at bounding box center [476, 214] width 233 height 23
type input "internal_only"
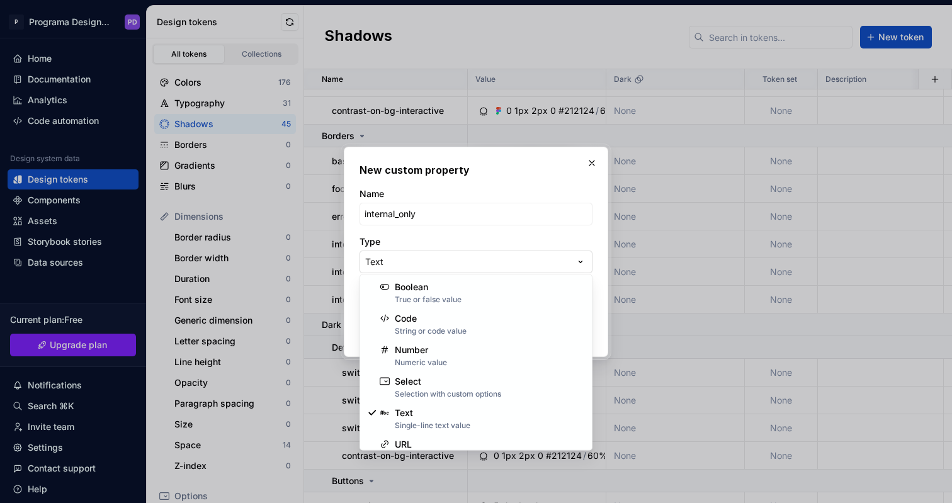
click at [423, 256] on div "**********" at bounding box center [476, 251] width 952 height 503
select select "*******"
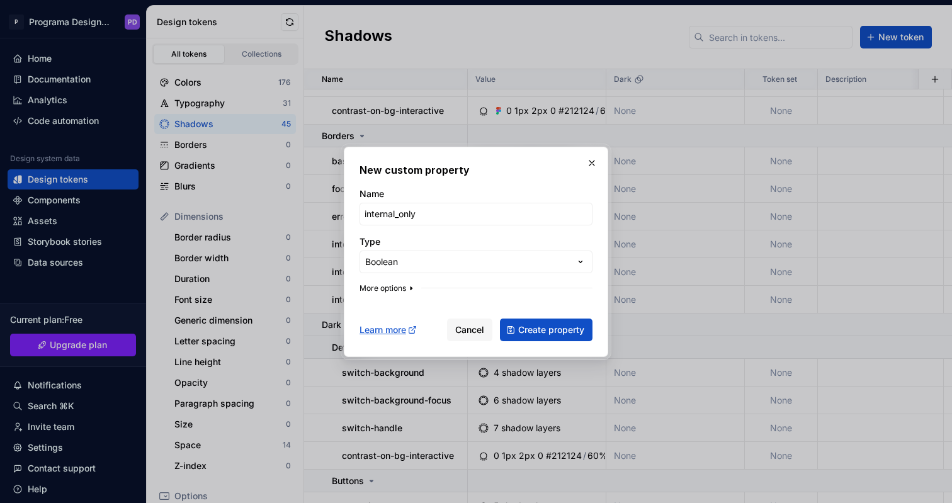
click at [396, 287] on button "More options" at bounding box center [388, 288] width 57 height 10
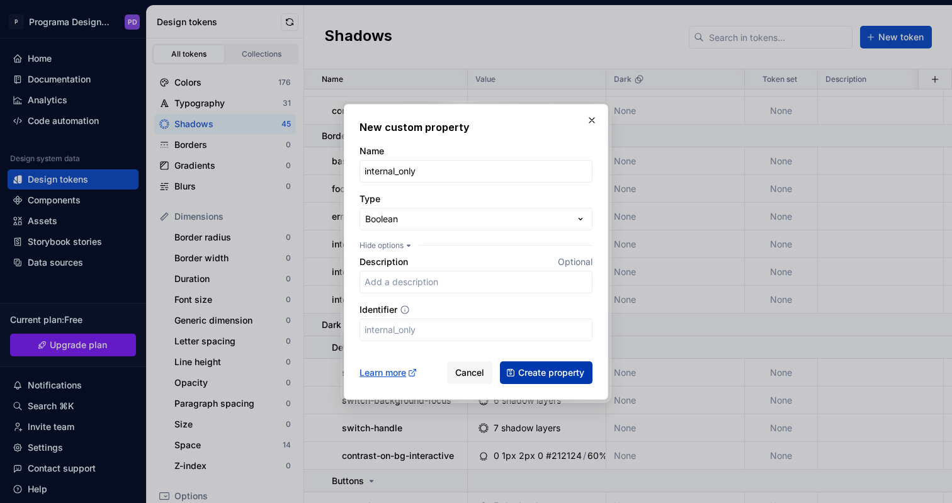
click at [553, 370] on span "Create property" at bounding box center [551, 373] width 66 height 13
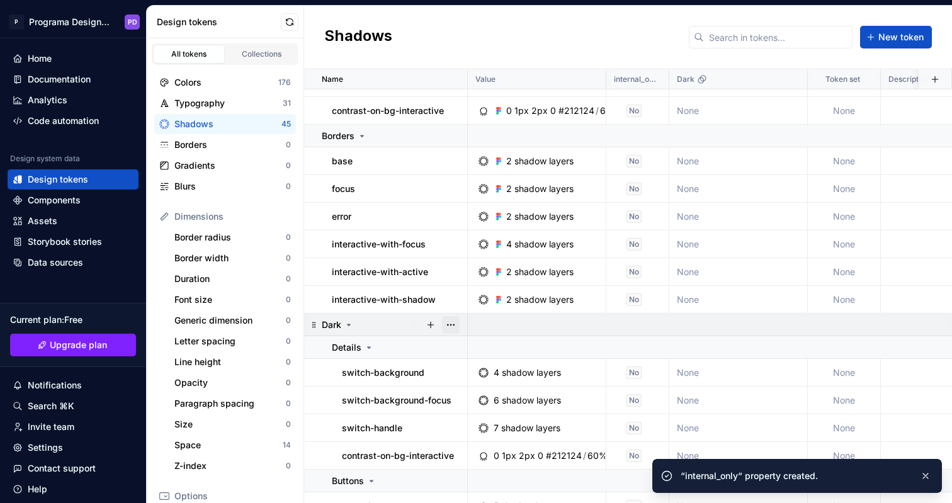
click at [453, 321] on button "button" at bounding box center [451, 325] width 18 height 18
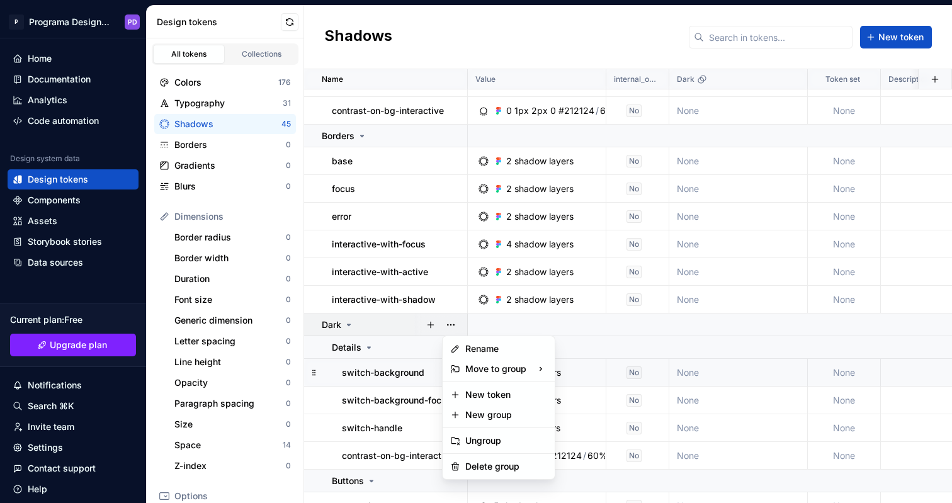
click at [421, 369] on html "P Programa Design System PD Home Documentation Analytics Code automation Design…" at bounding box center [476, 251] width 952 height 503
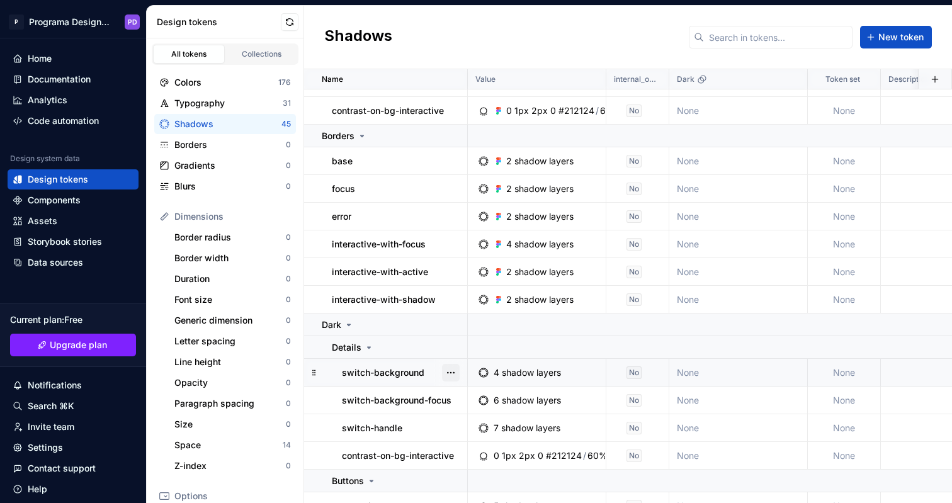
click at [450, 373] on button "button" at bounding box center [451, 373] width 18 height 18
click at [472, 397] on div "Open detail" at bounding box center [507, 397] width 82 height 13
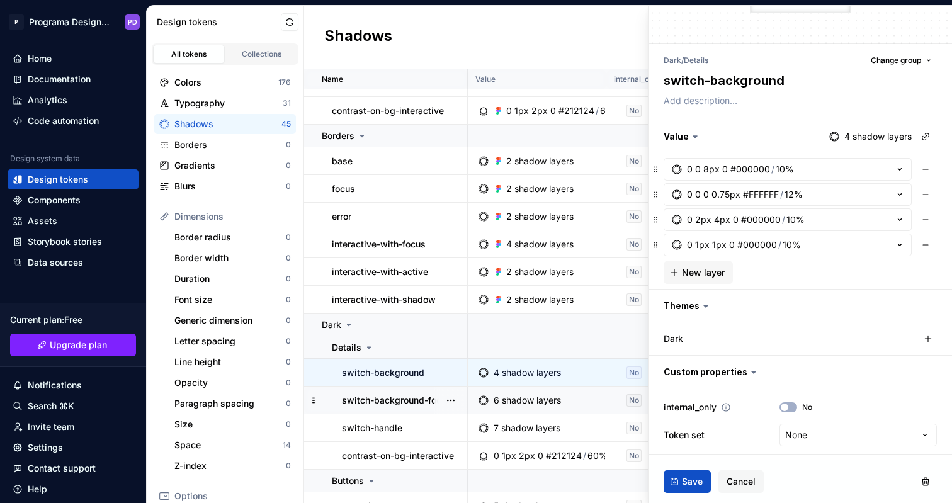
scroll to position [64, 0]
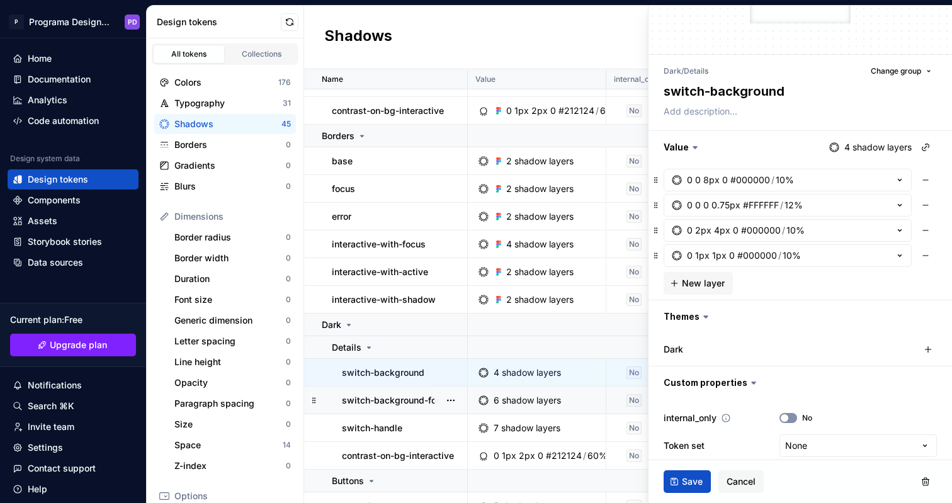
click at [787, 419] on span "button" at bounding box center [785, 418] width 8 height 8
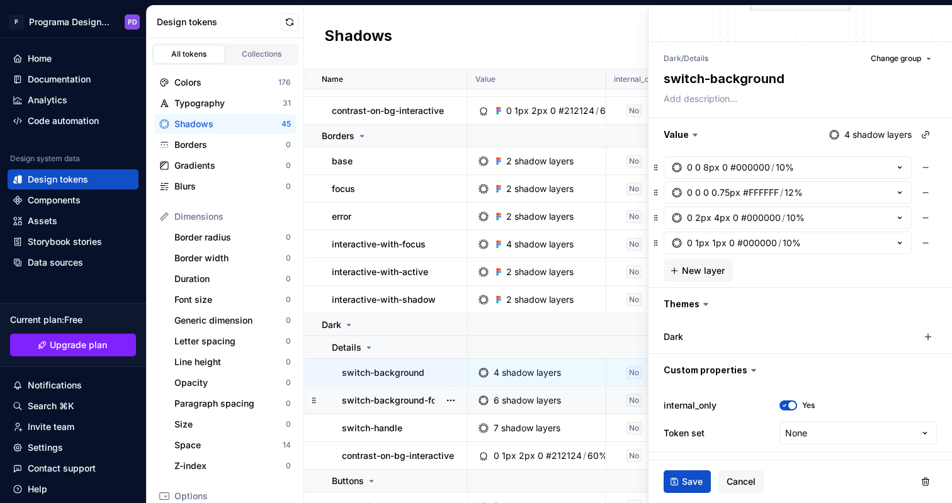
scroll to position [77, 0]
click at [681, 480] on button "Save" at bounding box center [687, 482] width 47 height 23
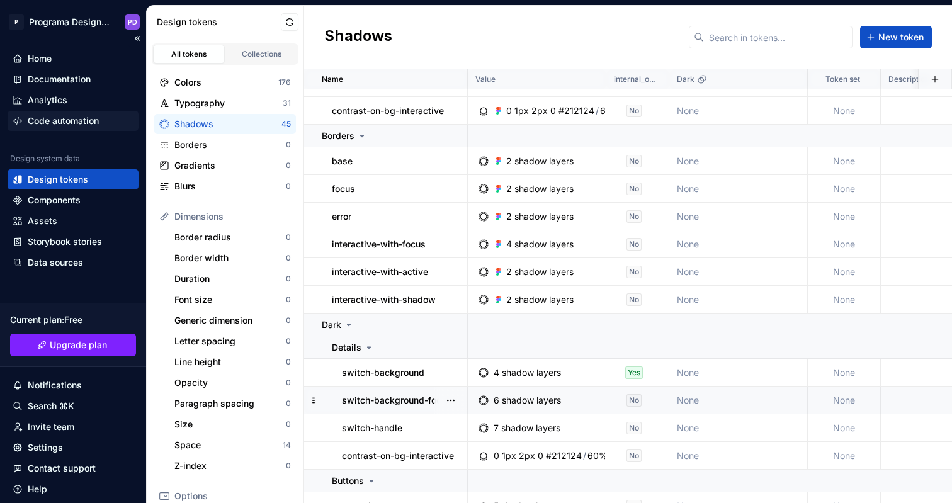
click at [76, 118] on div "Code automation" at bounding box center [63, 121] width 71 height 13
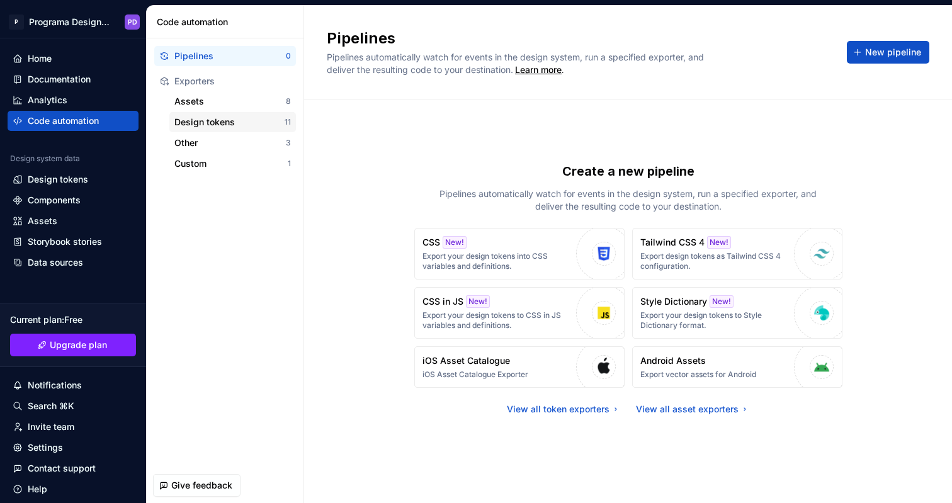
click at [239, 122] on div "Design tokens" at bounding box center [229, 122] width 110 height 13
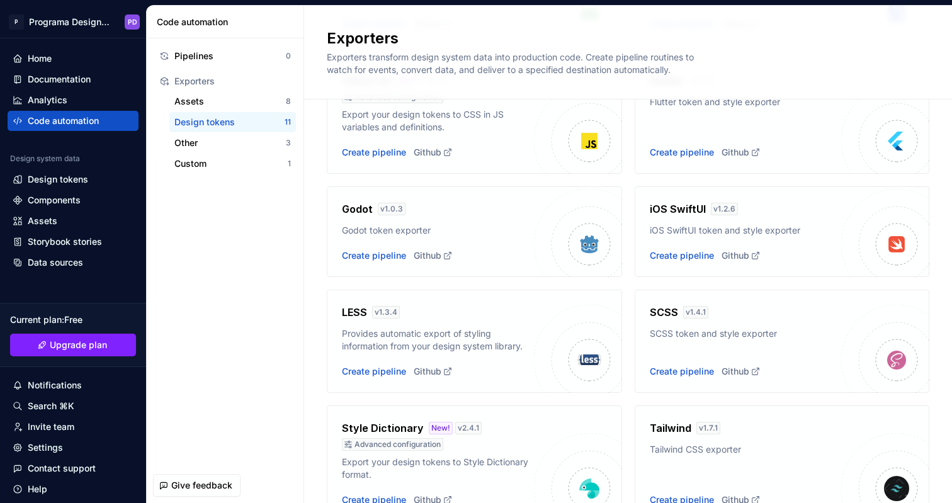
scroll to position [418, 0]
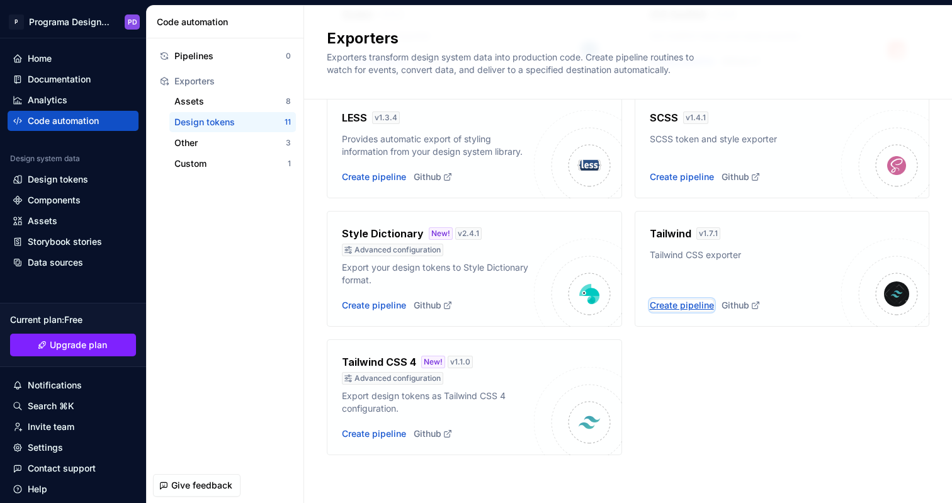
click at [672, 306] on div "Create pipeline" at bounding box center [682, 305] width 64 height 13
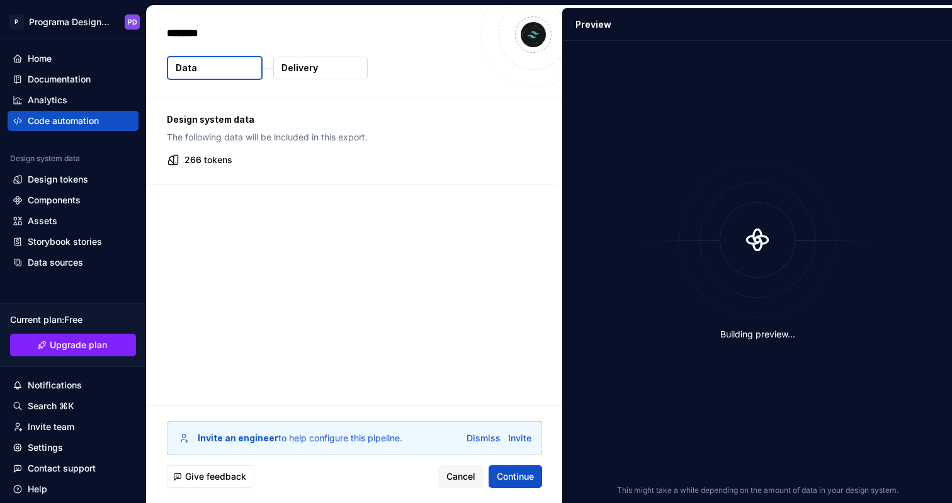
click at [205, 159] on p "266 tokens" at bounding box center [209, 160] width 48 height 13
click at [169, 163] on icon at bounding box center [173, 160] width 9 height 9
click at [169, 164] on icon at bounding box center [173, 160] width 9 height 9
click at [170, 163] on icon at bounding box center [173, 160] width 13 height 13
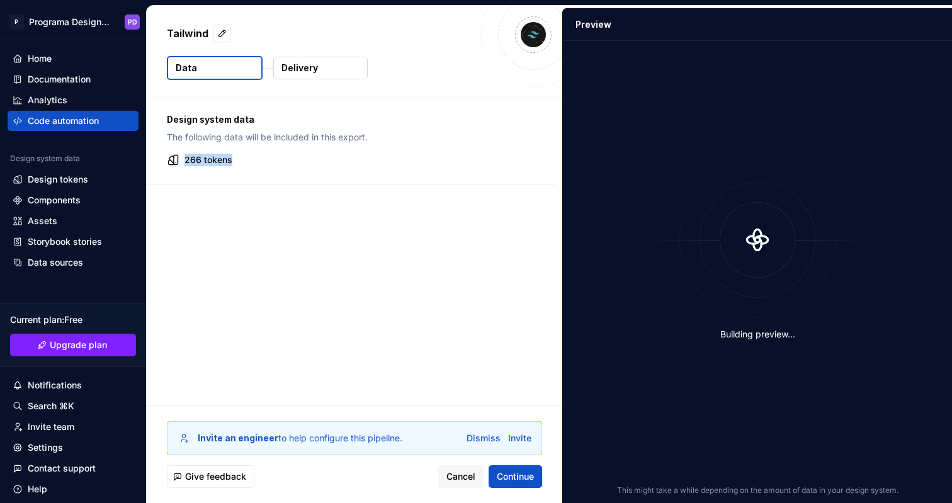
drag, startPoint x: 170, startPoint y: 163, endPoint x: 229, endPoint y: 165, distance: 59.2
click at [171, 163] on icon at bounding box center [173, 160] width 13 height 13
click at [313, 40] on div "Tailwind" at bounding box center [320, 33] width 307 height 23
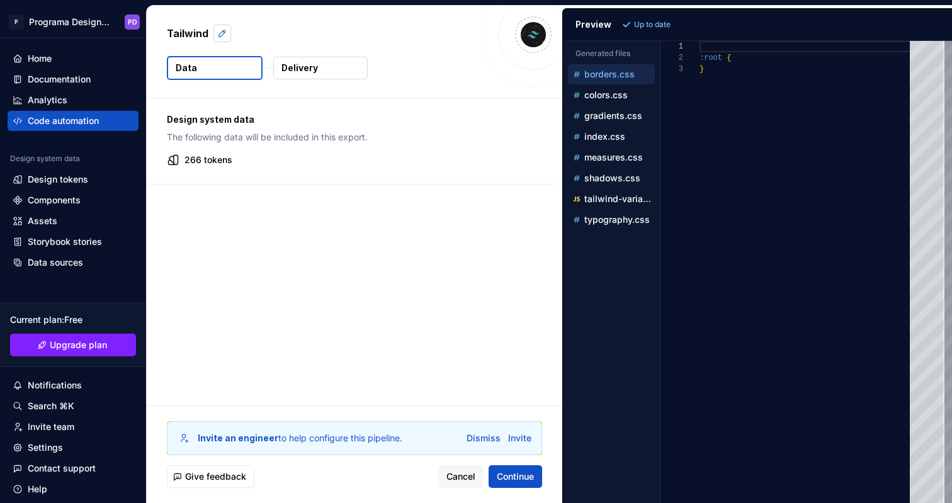
click at [226, 36] on button "button" at bounding box center [223, 34] width 18 height 18
type textarea "*"
click at [471, 129] on div "Design system data The following data will be included in this export." at bounding box center [351, 128] width 369 height 30
click at [308, 64] on p "Delivery" at bounding box center [300, 68] width 37 height 13
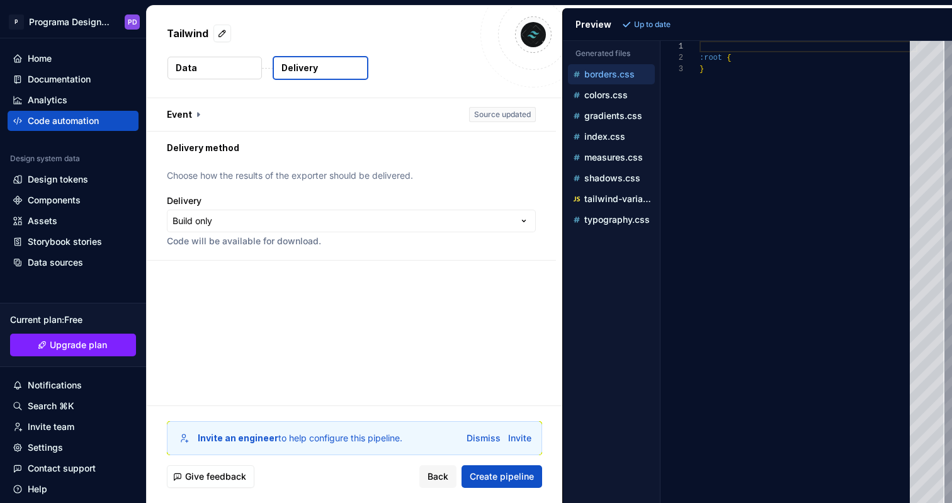
click at [198, 72] on button "Data" at bounding box center [215, 68] width 94 height 23
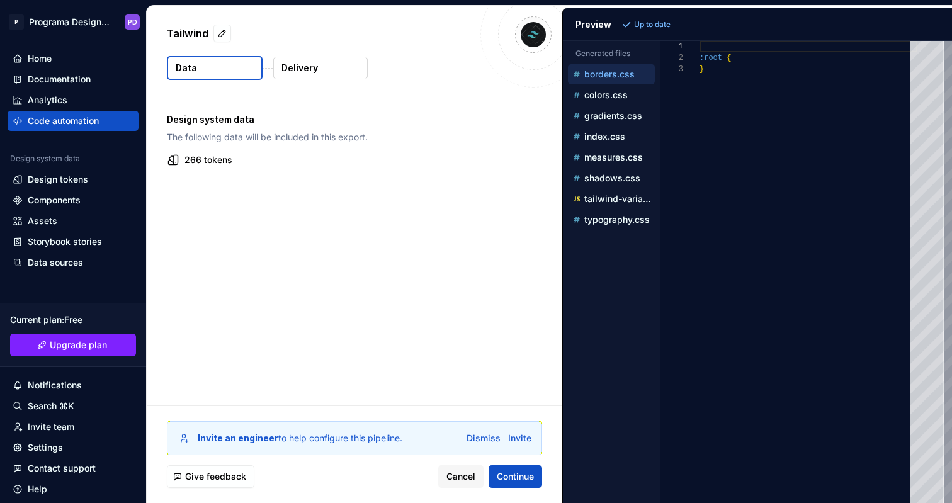
click at [209, 158] on p "266 tokens" at bounding box center [209, 160] width 48 height 13
click at [177, 163] on icon at bounding box center [173, 160] width 9 height 9
click at [294, 178] on div "Design system data The following data will be included in this export. 266 toke…" at bounding box center [351, 141] width 409 height 86
click at [47, 183] on div "Design tokens" at bounding box center [58, 179] width 60 height 13
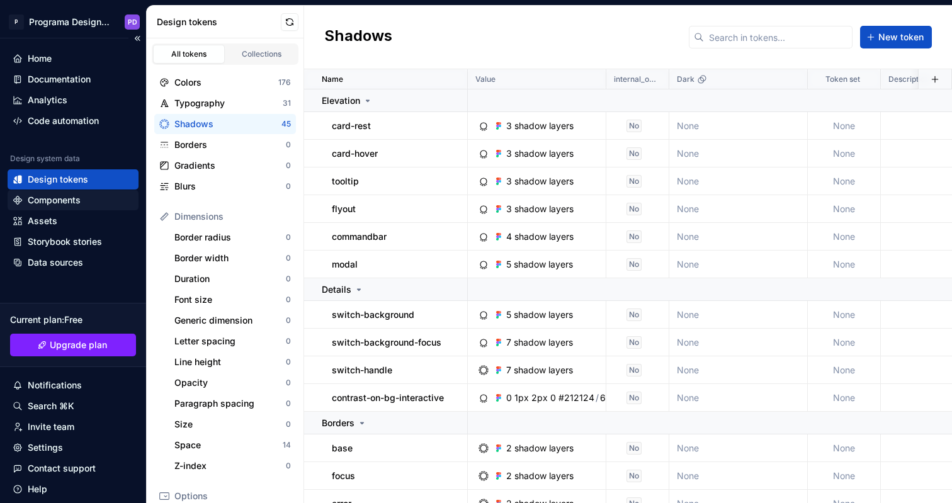
click at [70, 205] on div "Components" at bounding box center [54, 200] width 53 height 13
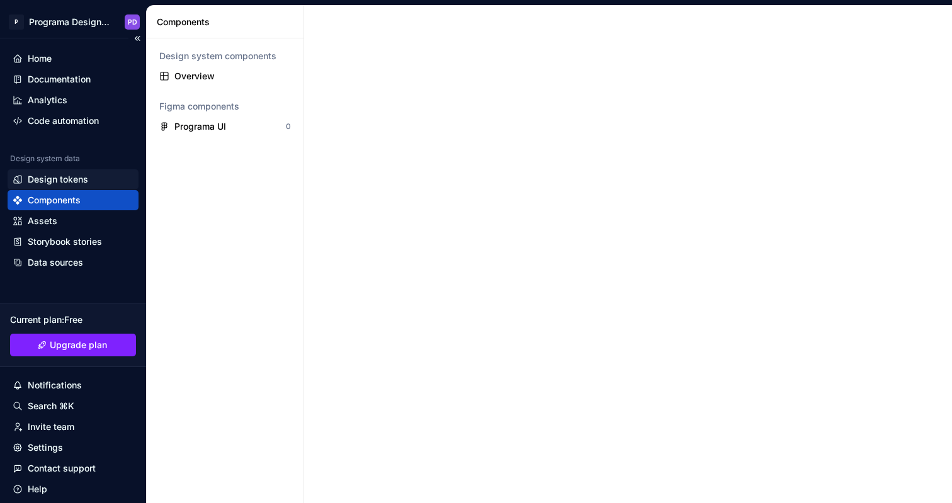
click at [73, 183] on div "Design tokens" at bounding box center [58, 179] width 60 height 13
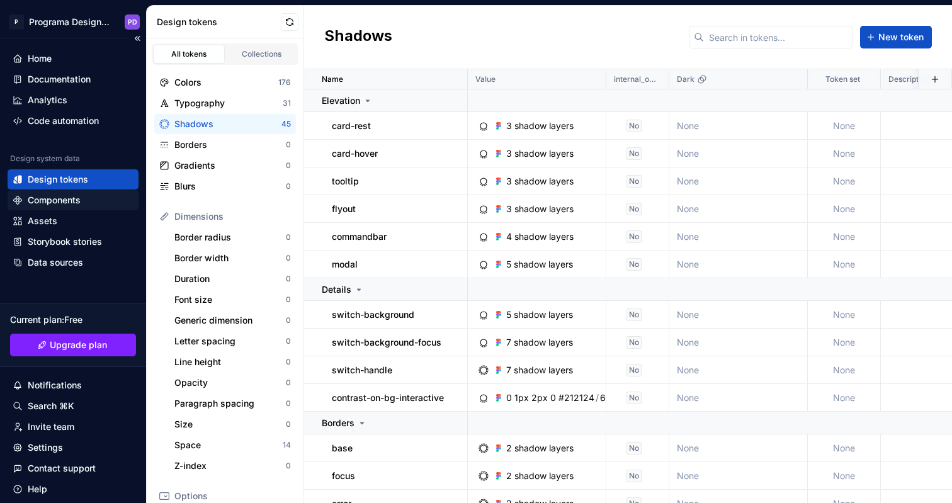
click at [83, 203] on div "Components" at bounding box center [73, 200] width 121 height 13
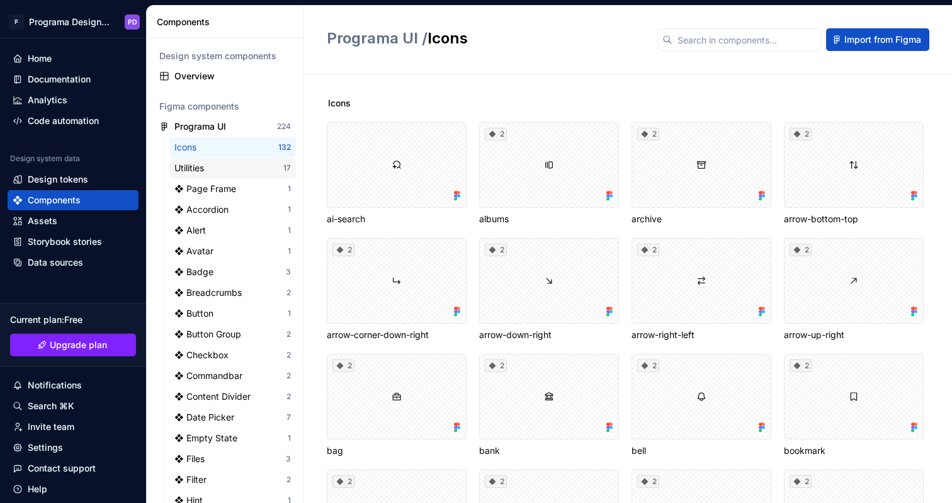
click at [238, 171] on div "Utilities" at bounding box center [228, 168] width 109 height 13
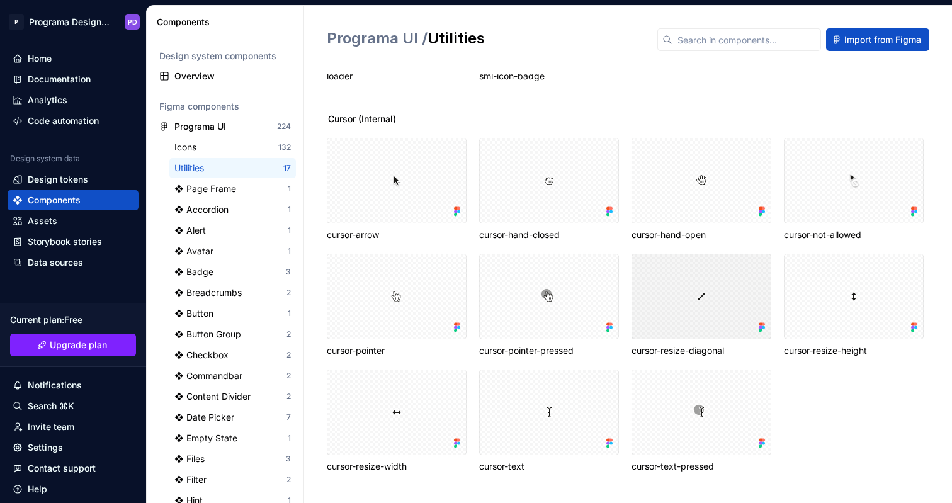
scroll to position [256, 0]
